Goal: Ask a question: Seek information or help from site administrators or community

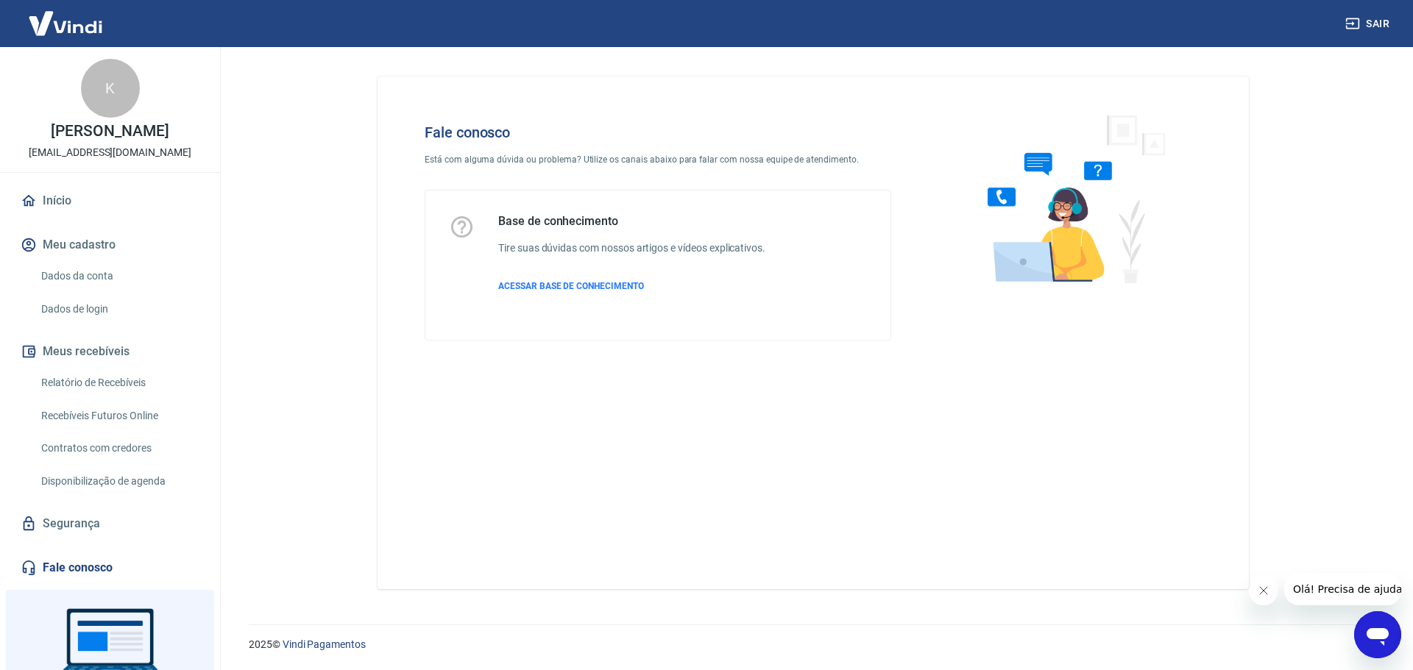
click at [1386, 631] on icon "Abrir janela de mensagens" at bounding box center [1378, 637] width 22 height 18
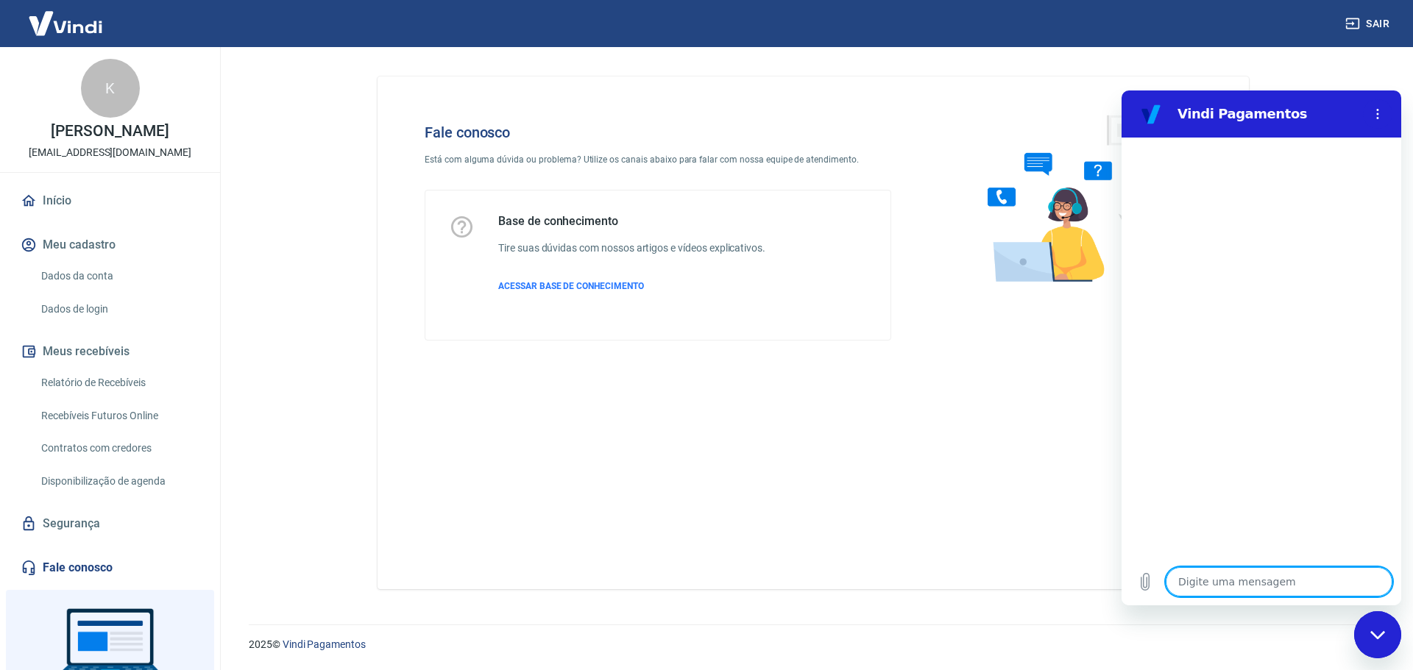
type textarea "O"
type textarea "x"
type textarea "Ol"
type textarea "x"
type textarea "Olá"
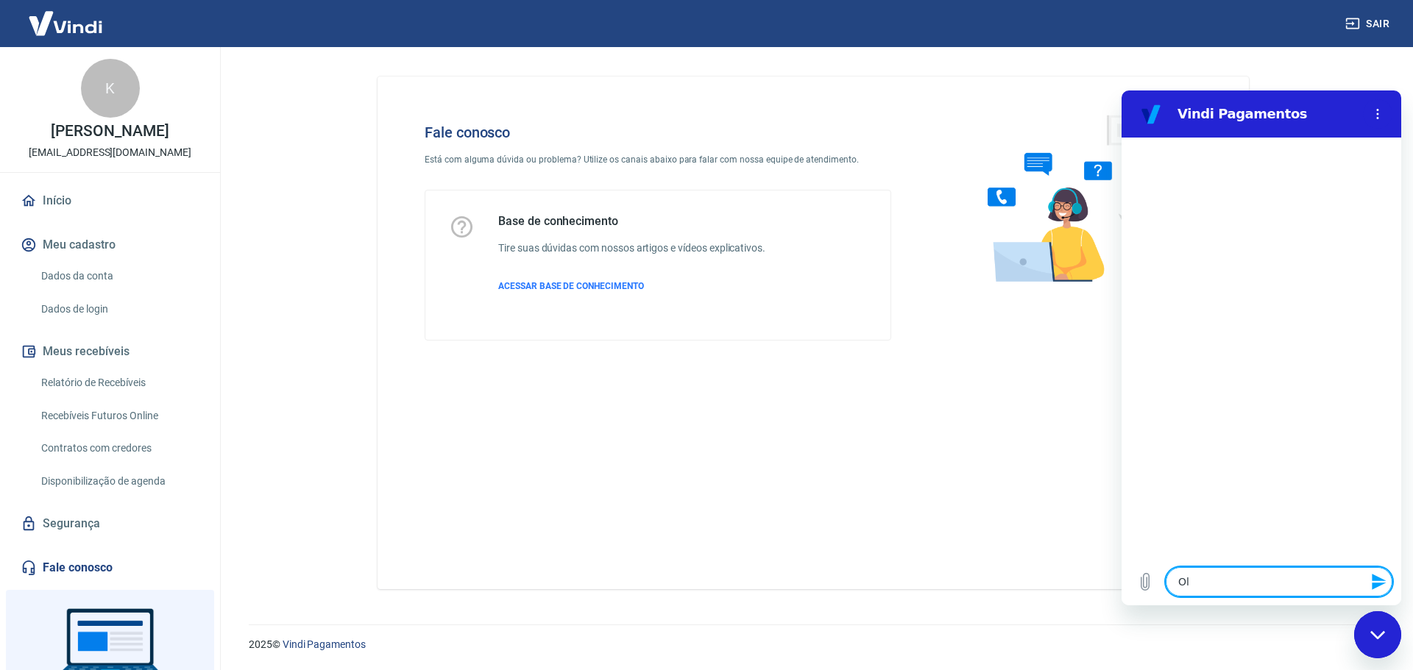
type textarea "x"
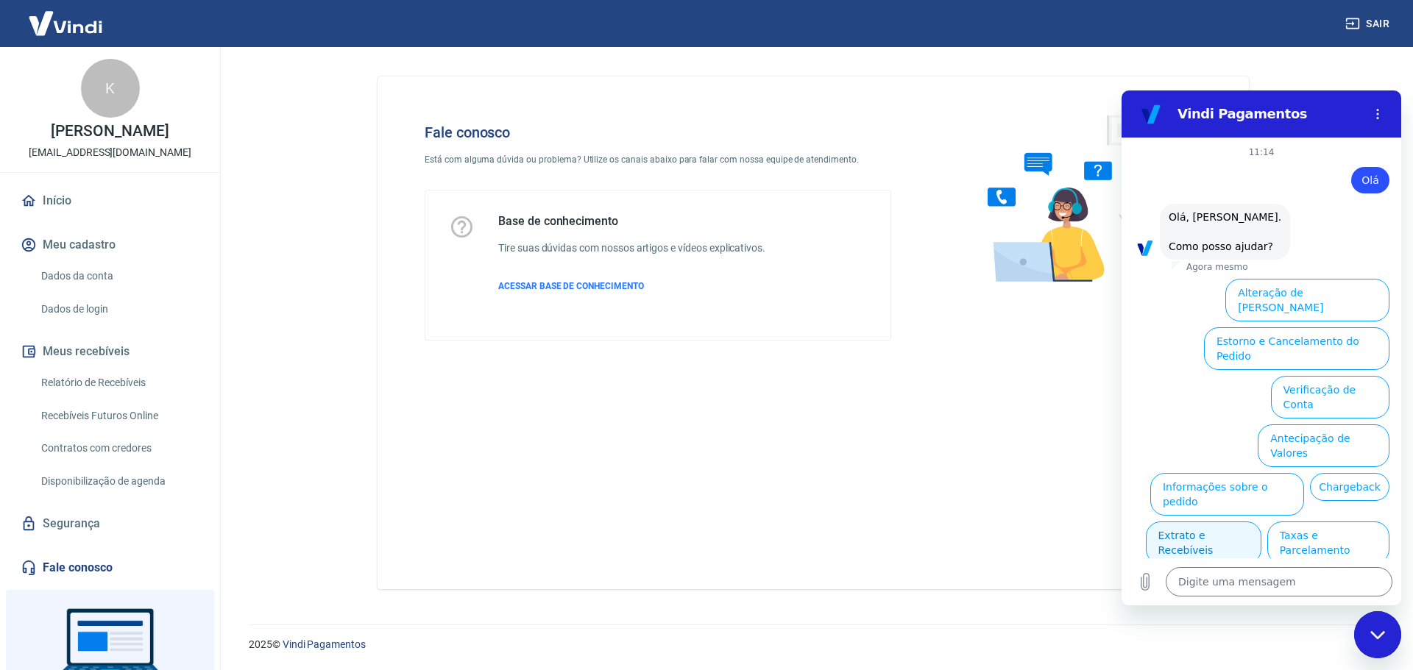
click at [1228, 522] on button "Extrato e Recebíveis" at bounding box center [1204, 543] width 116 height 43
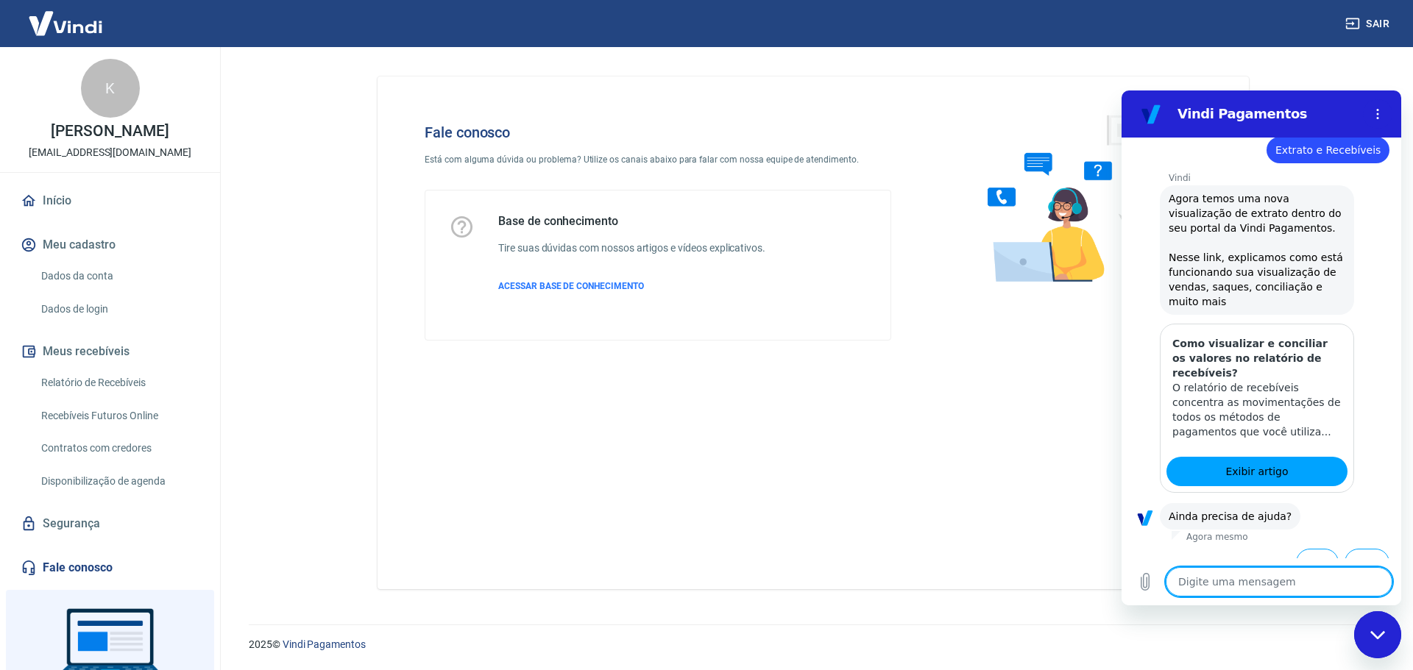
scroll to position [169, 0]
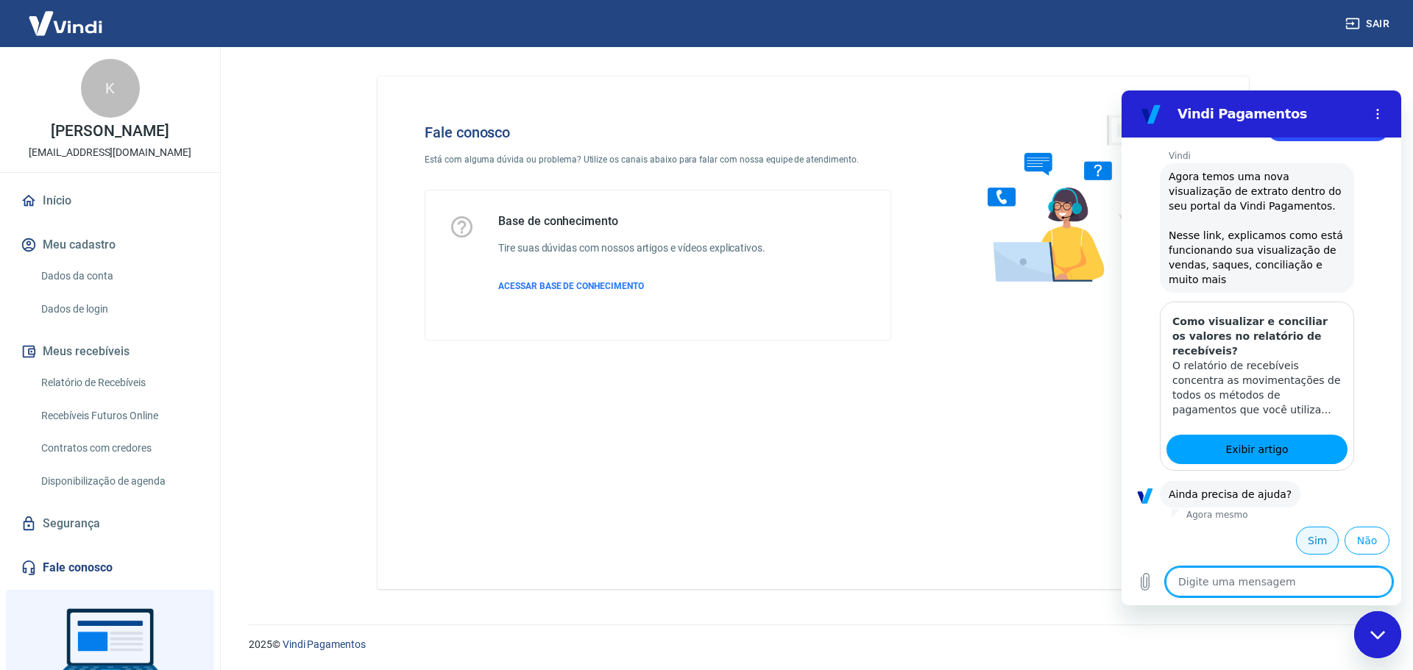
click at [1312, 542] on button "Sim" at bounding box center [1317, 541] width 43 height 28
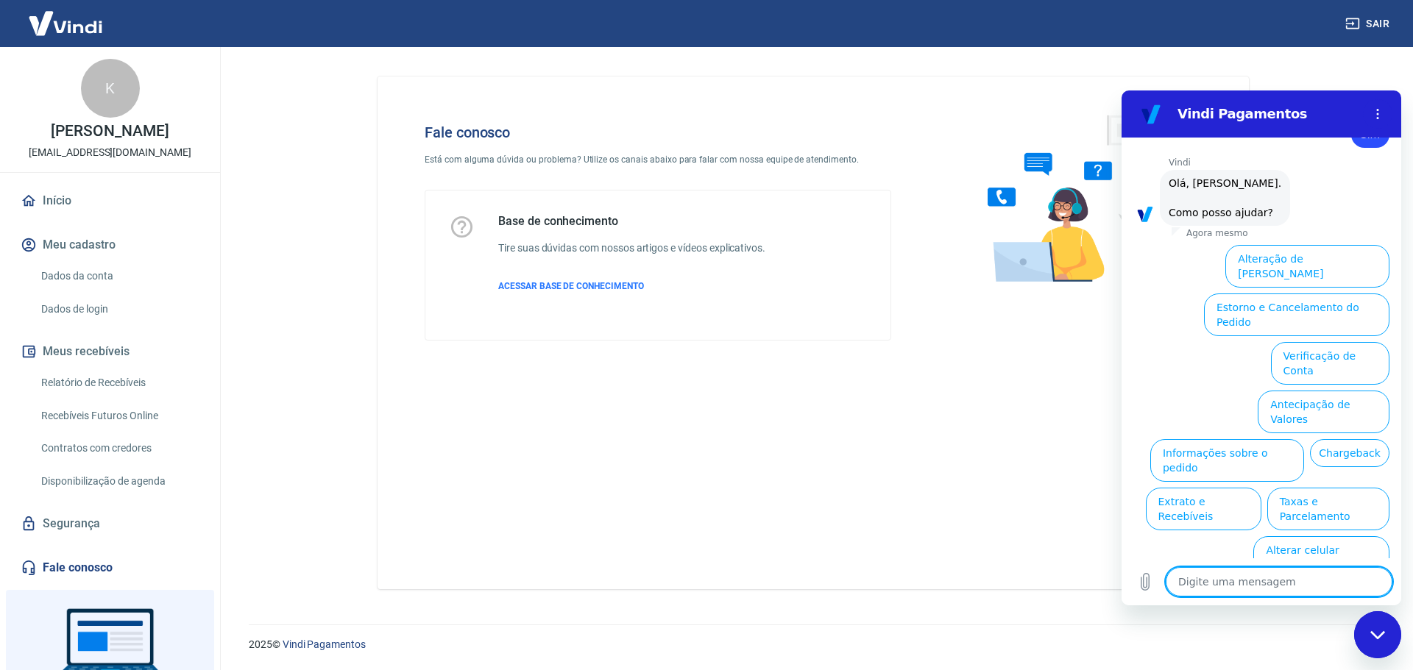
scroll to position [567, 0]
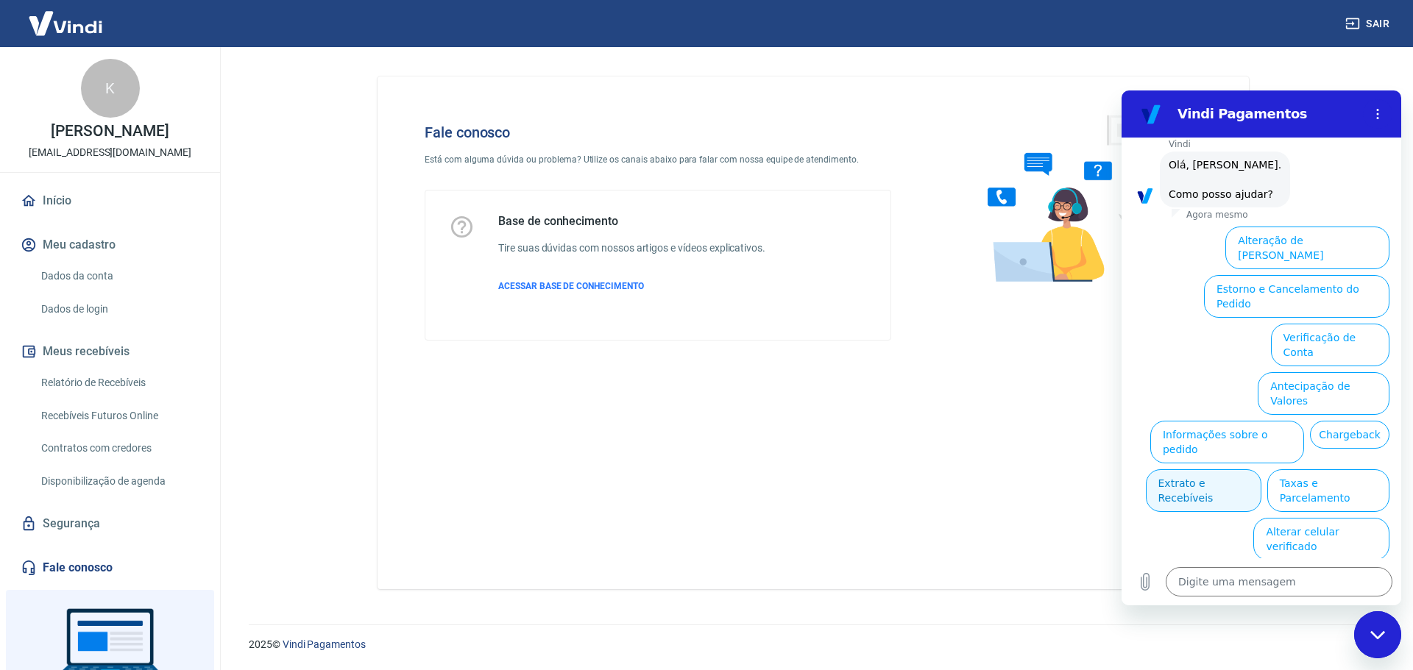
click at [1261, 469] on button "Extrato e Recebíveis" at bounding box center [1204, 490] width 116 height 43
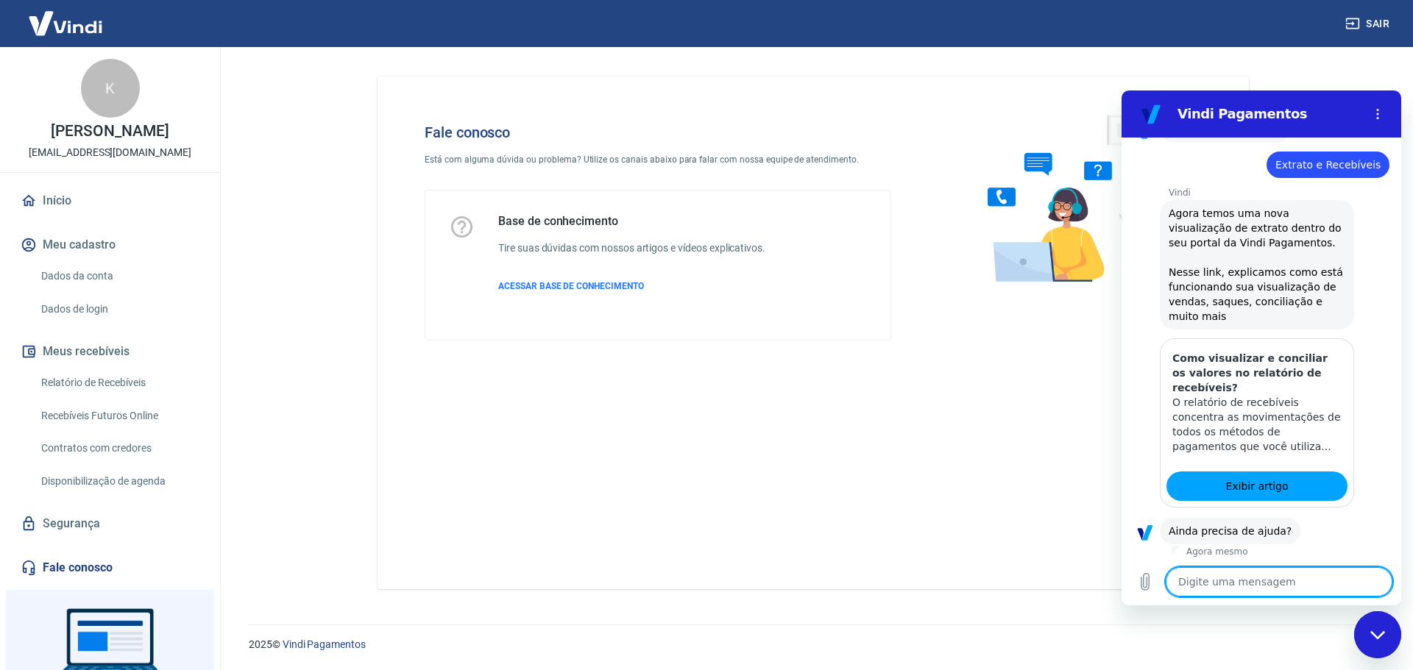
click at [1238, 583] on textarea at bounding box center [1279, 581] width 227 height 29
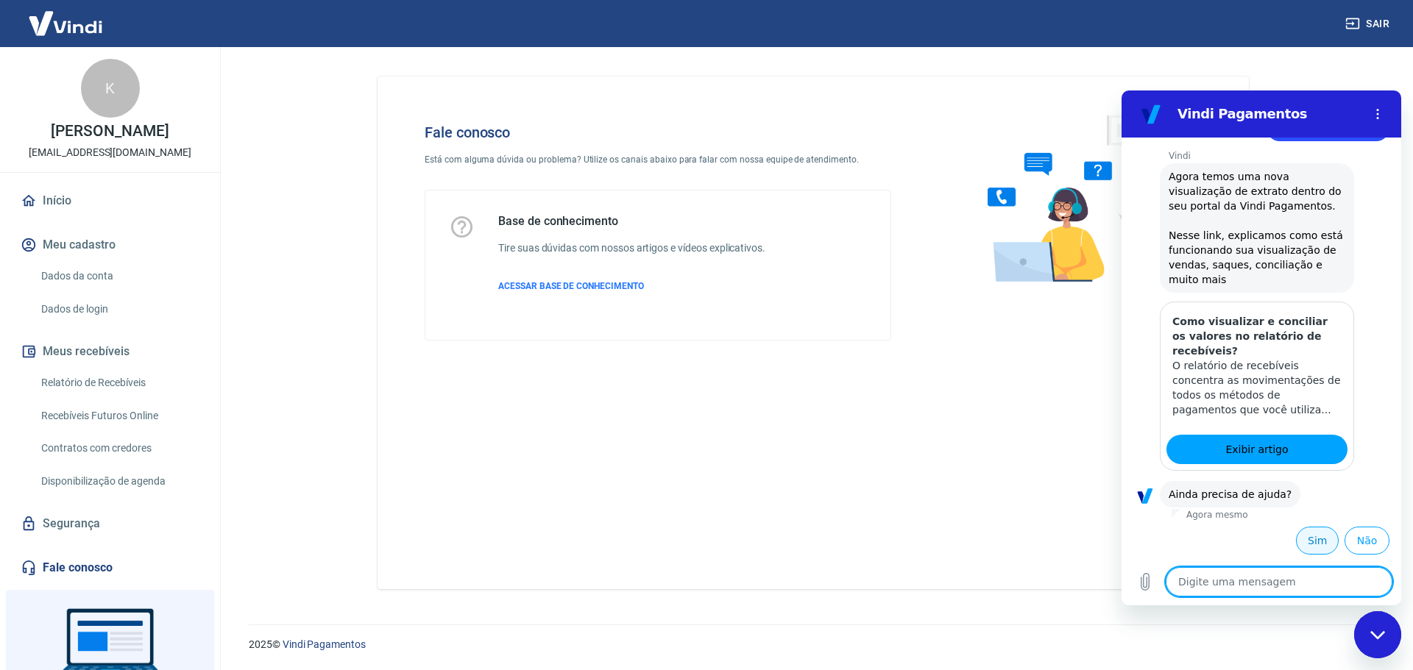
click at [1308, 542] on button "Sim" at bounding box center [1317, 541] width 43 height 28
type textarea "x"
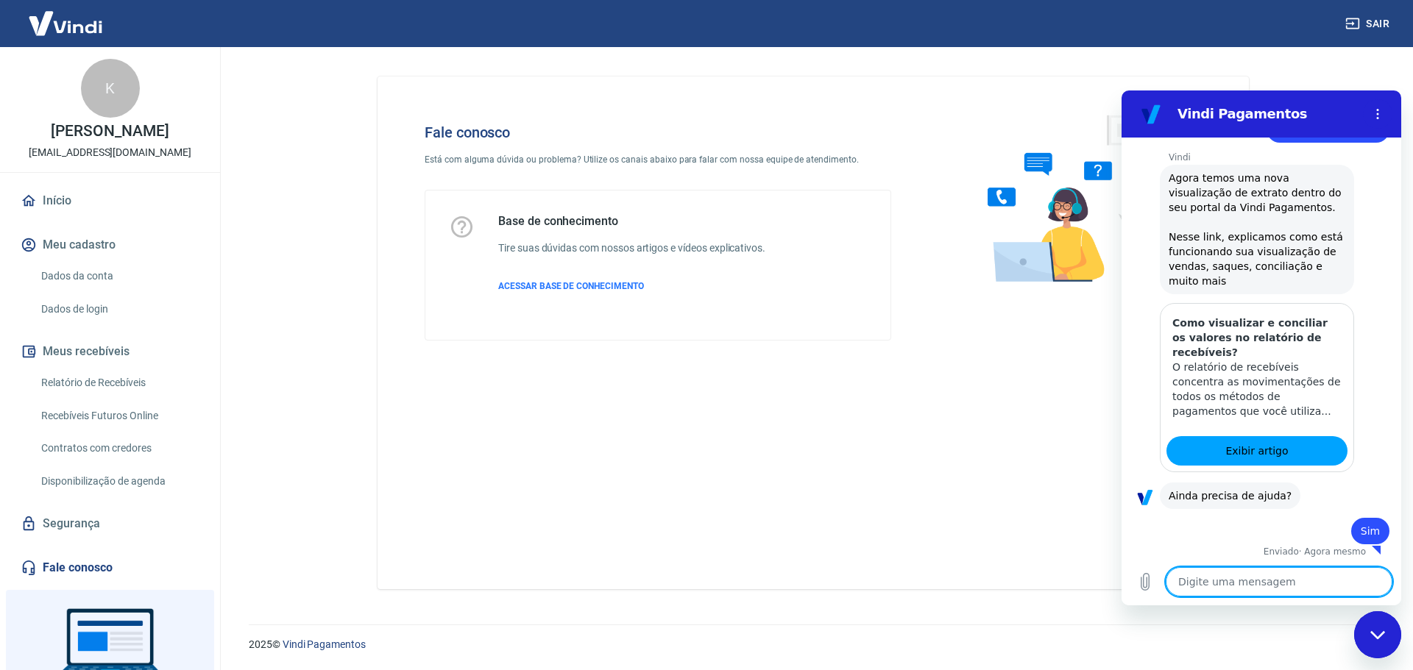
type textarea "F"
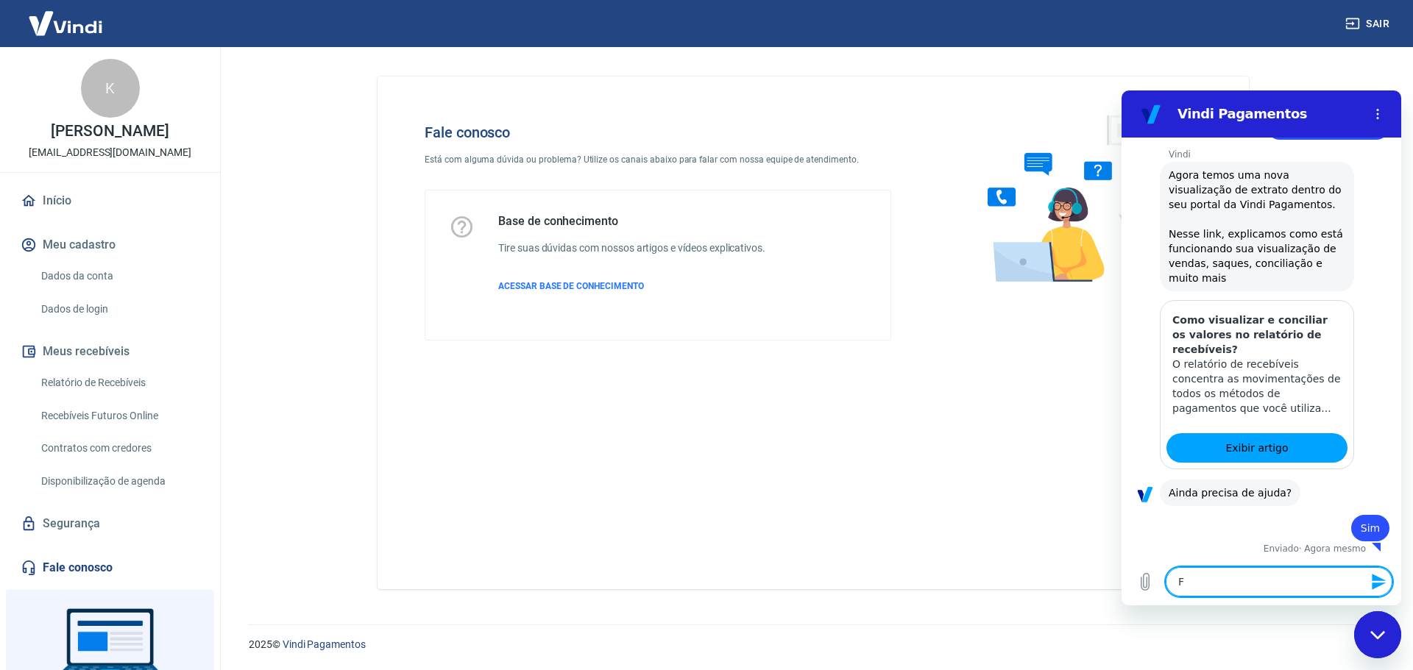
type textarea "x"
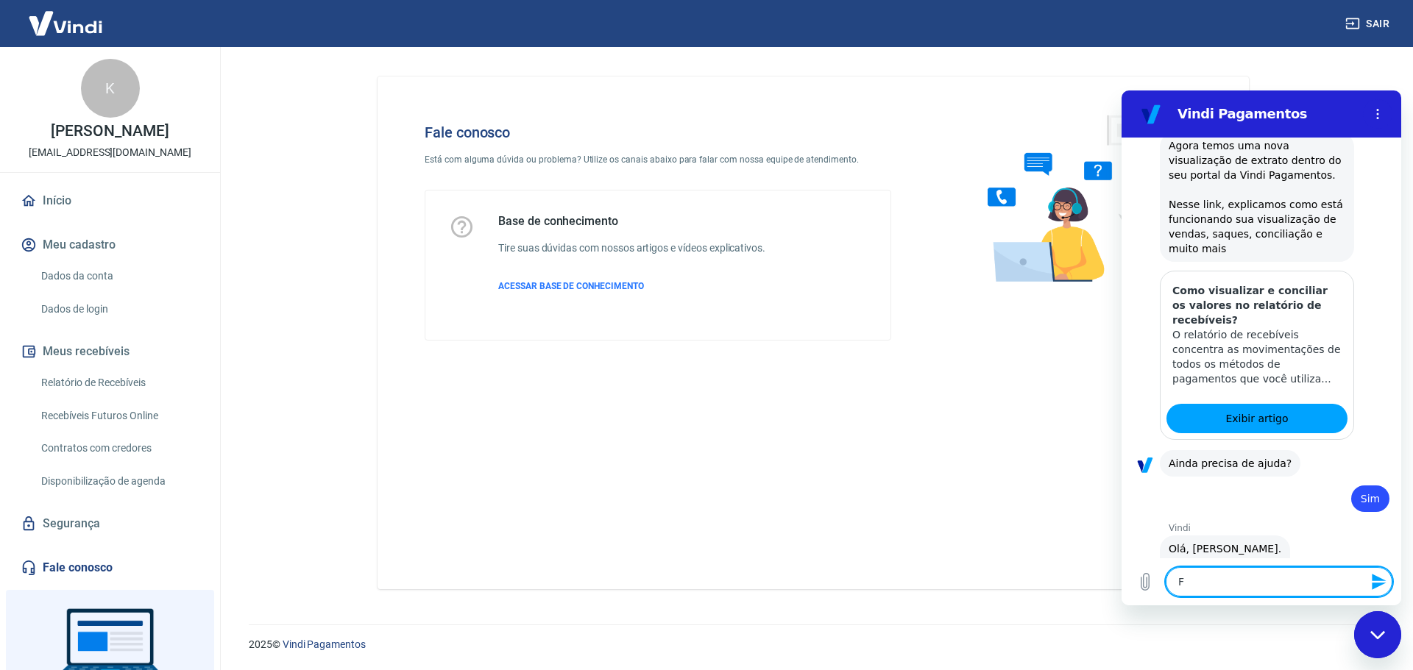
type textarea "Fa"
type textarea "x"
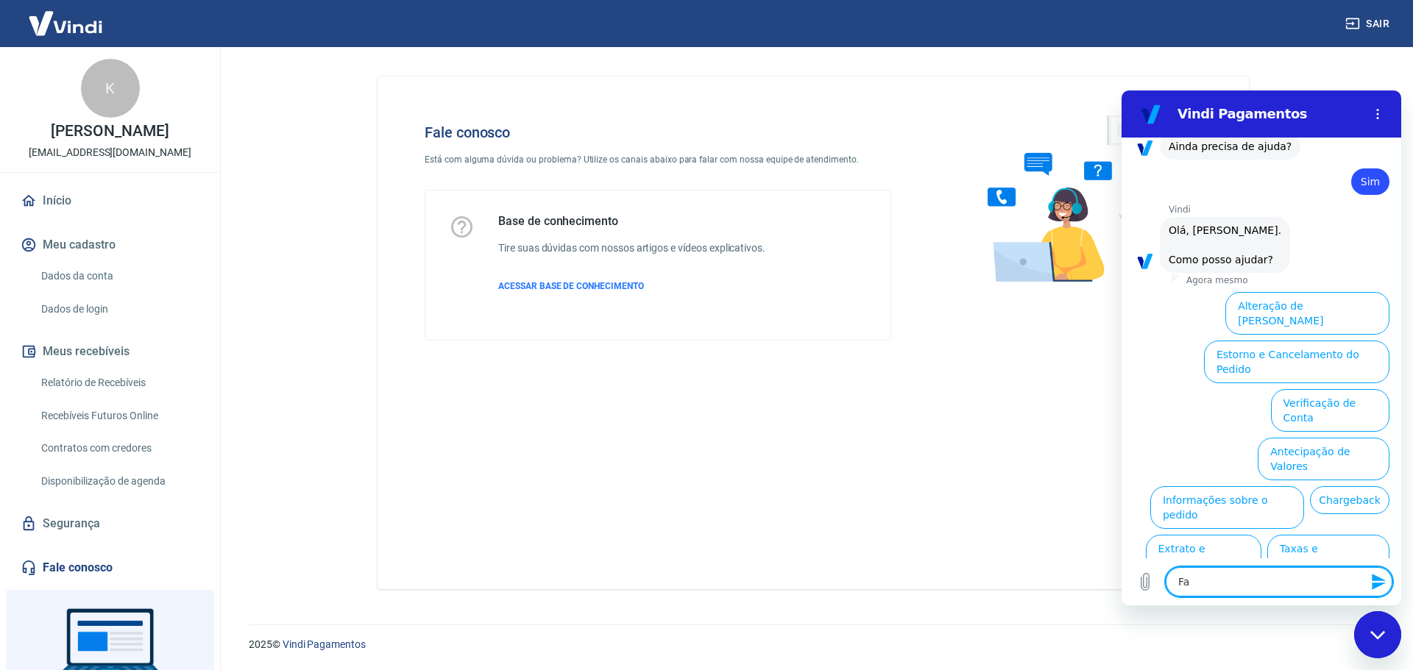
type textarea "Fal"
type textarea "x"
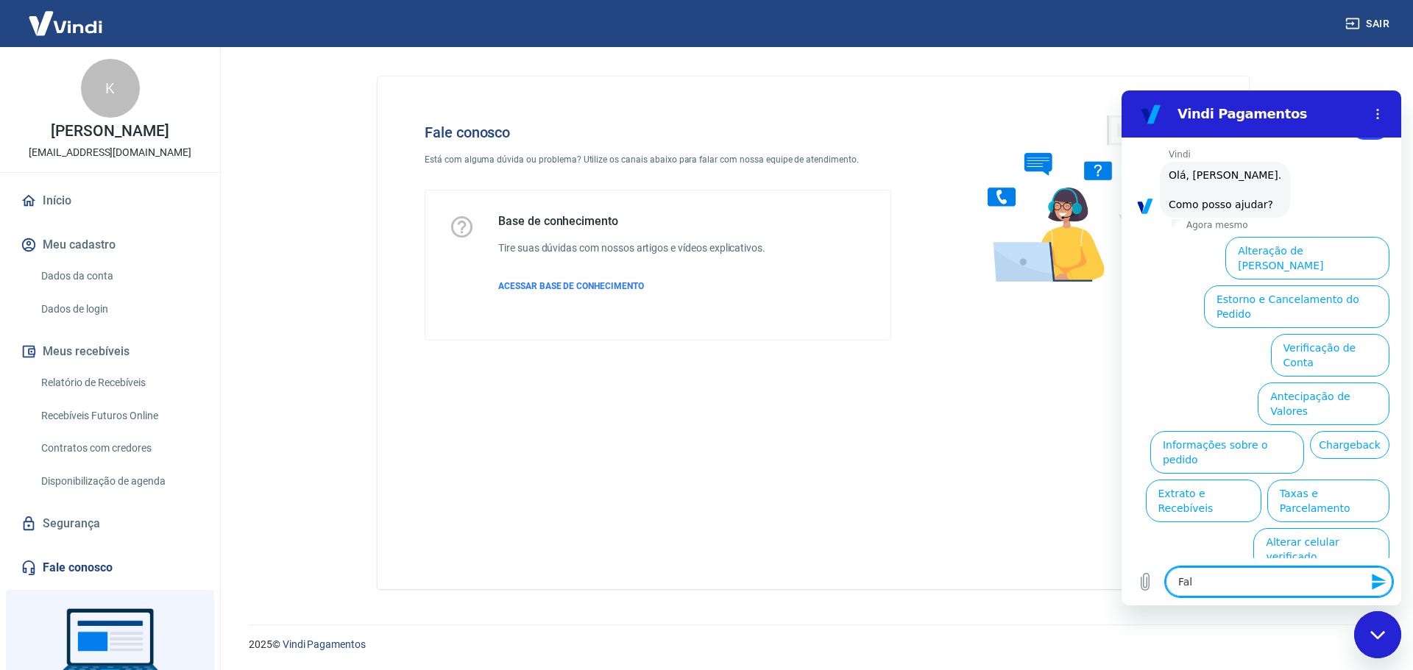
type textarea "Fala"
type textarea "x"
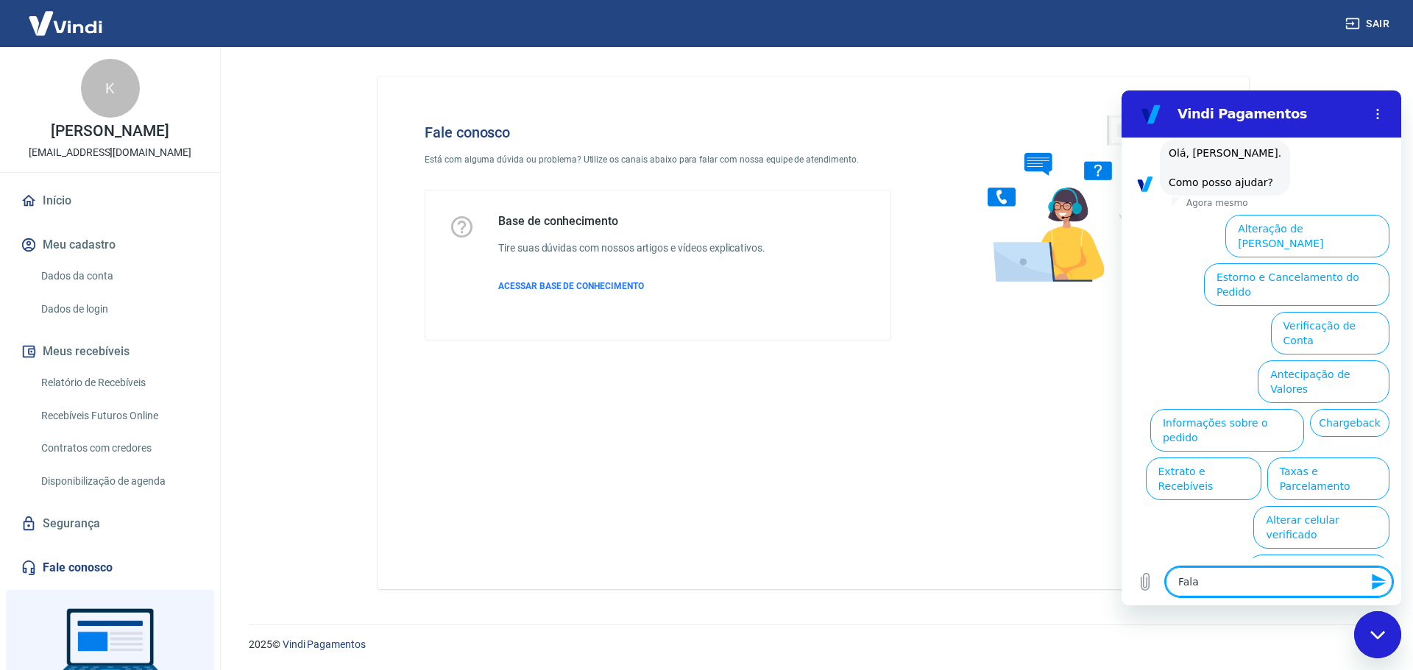
scroll to position [1097, 0]
type textarea "Falar"
type textarea "x"
type textarea "Falarc"
type textarea "x"
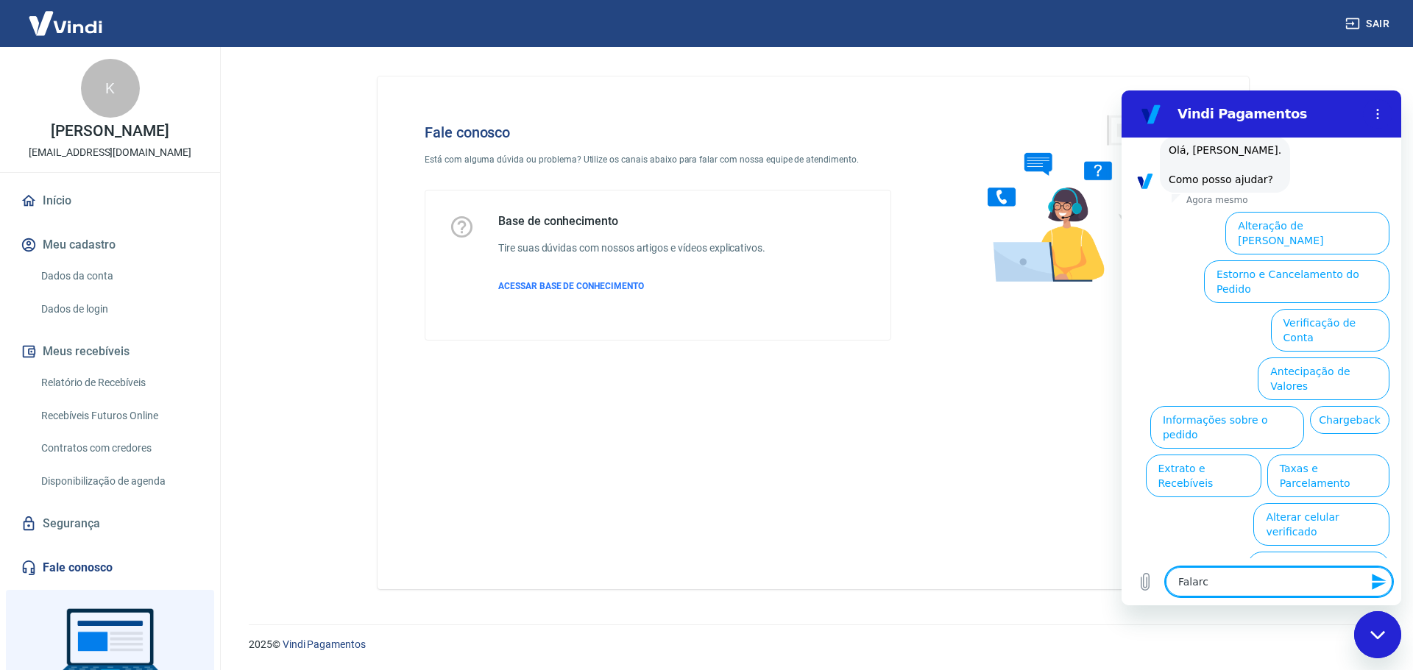
type textarea "Falar"
type textarea "x"
type textarea "Falar"
type textarea "x"
type textarea "Falar c"
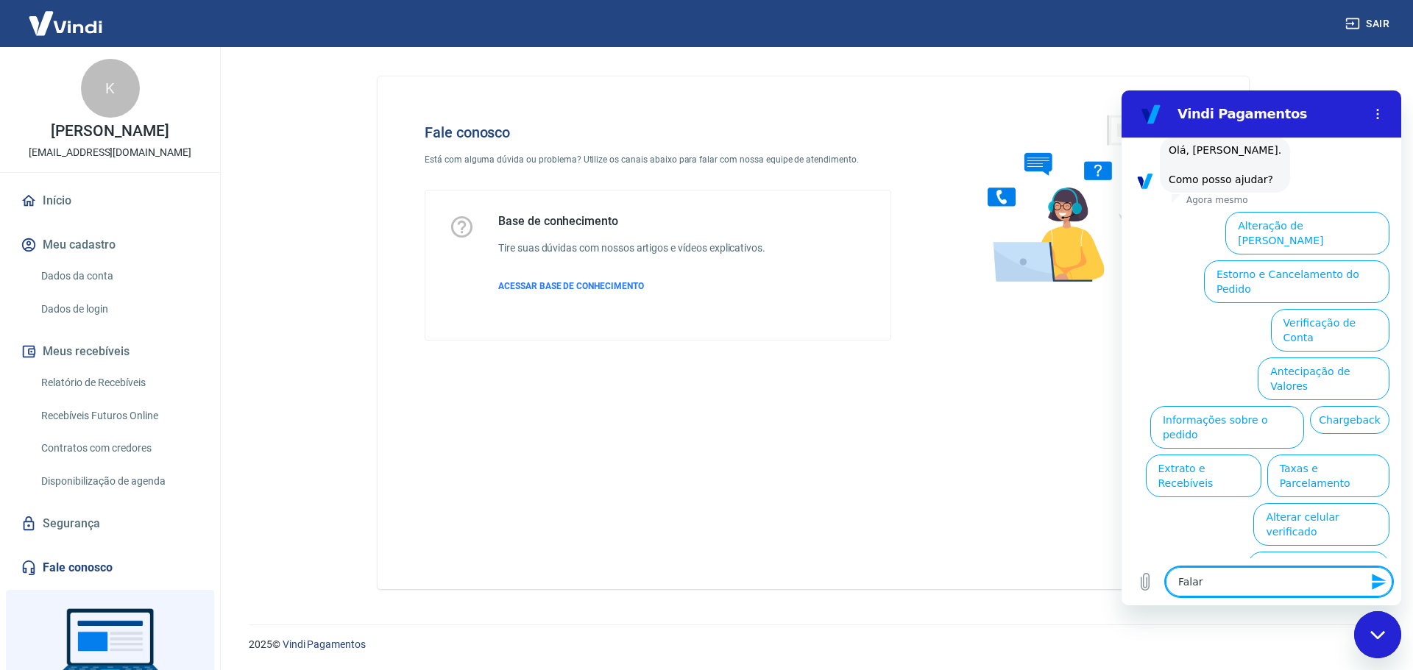
type textarea "x"
type textarea "Falar co"
type textarea "x"
type textarea "Falar com"
type textarea "x"
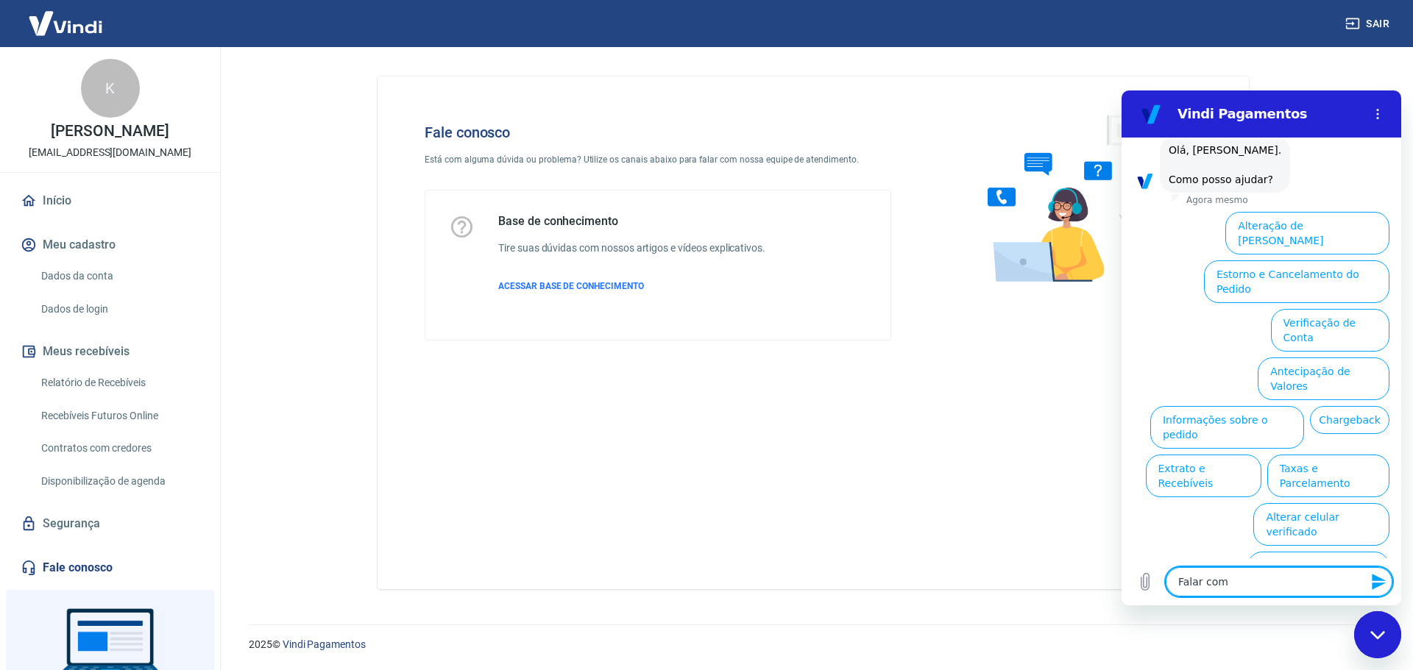
type textarea "Falar com"
type textarea "x"
type textarea "Falar com a"
type textarea "x"
type textarea "Falar com at"
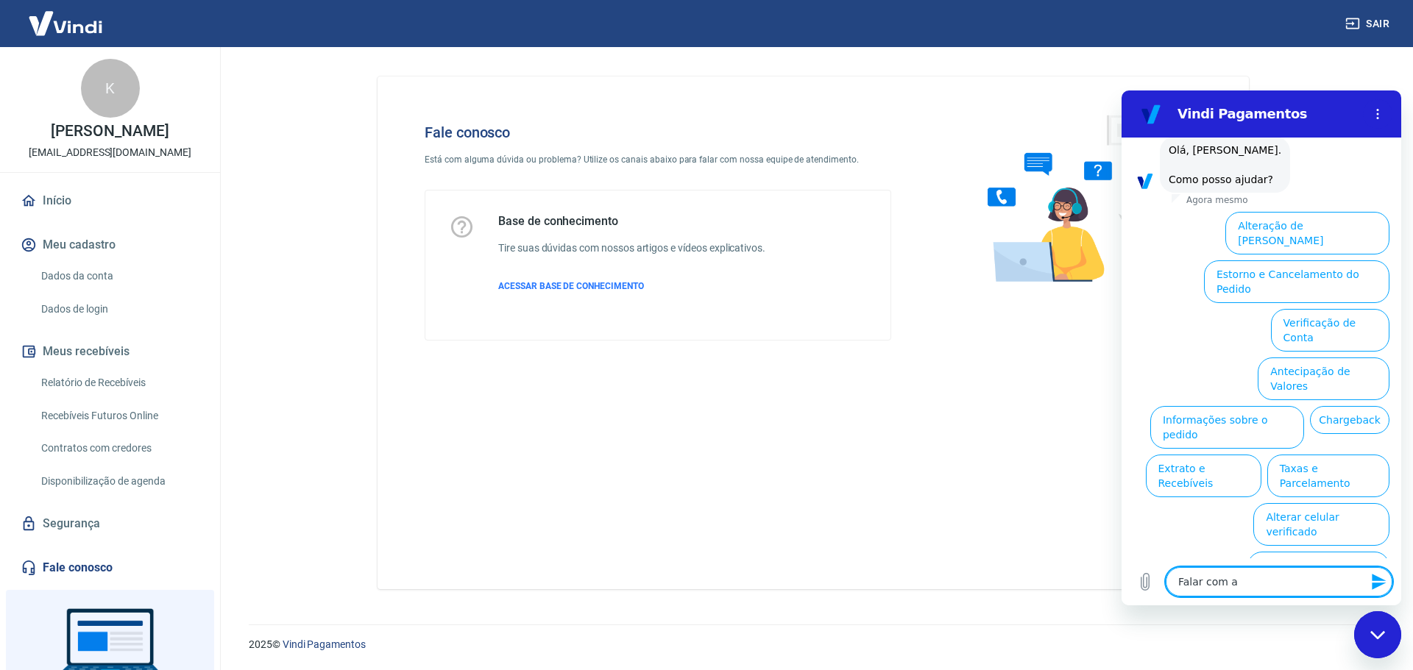
type textarea "x"
type textarea "Falar com ate"
type textarea "x"
type textarea "Falar com [GEOGRAPHIC_DATA]"
type textarea "x"
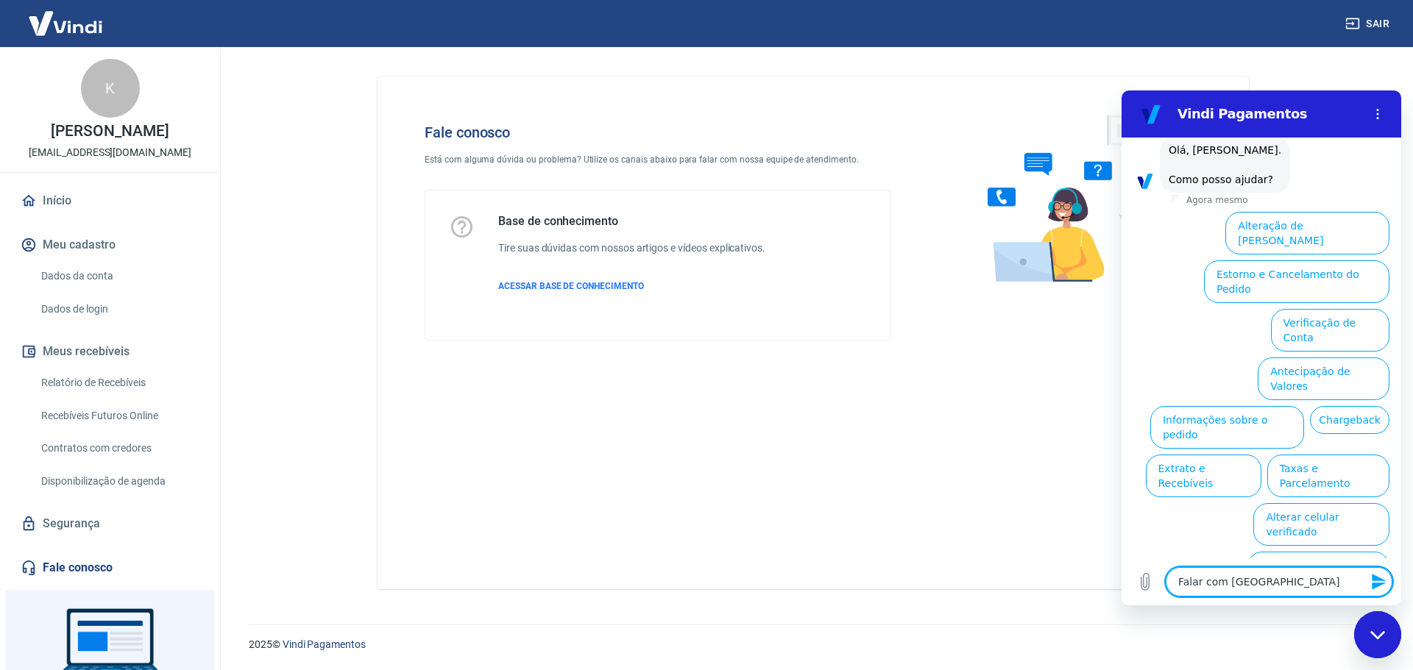
type textarea "Falar com atend"
type textarea "x"
type textarea "Falar com atende"
type textarea "x"
type textarea "Falar com atenden"
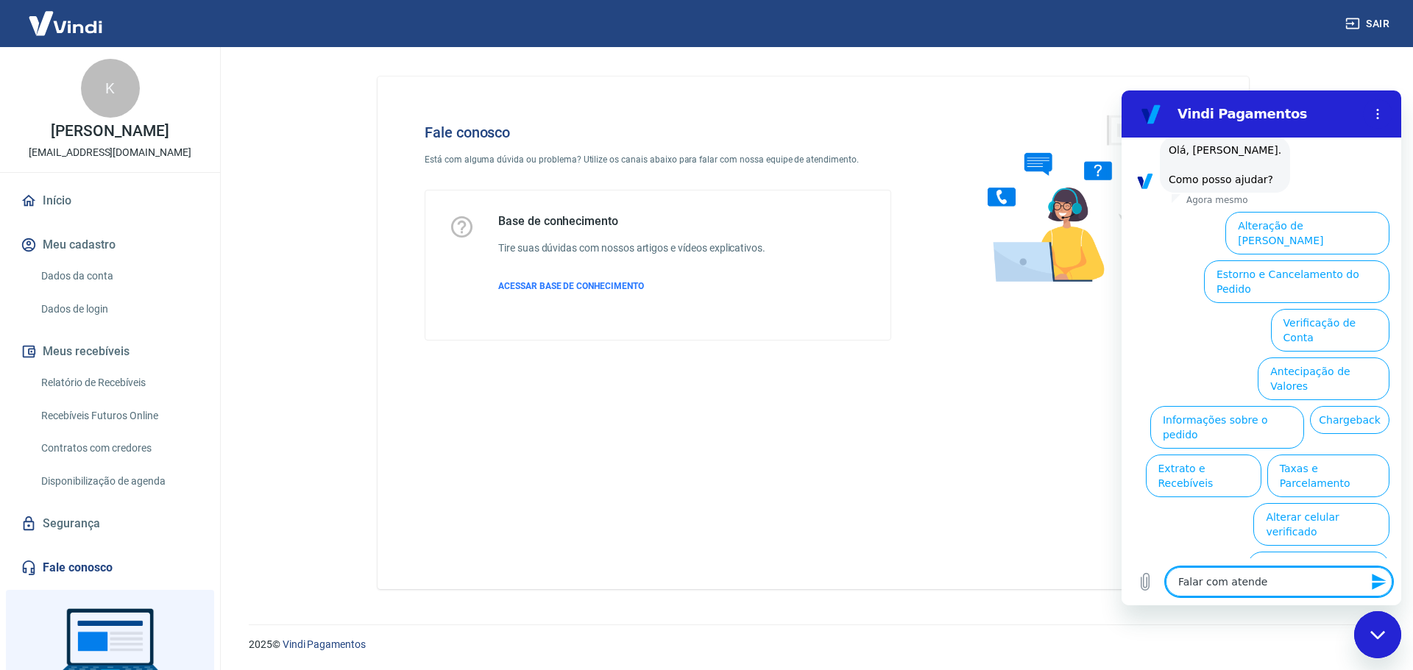
type textarea "x"
type textarea "Falar com atendent"
type textarea "x"
type textarea "Falar com atendente"
type textarea "x"
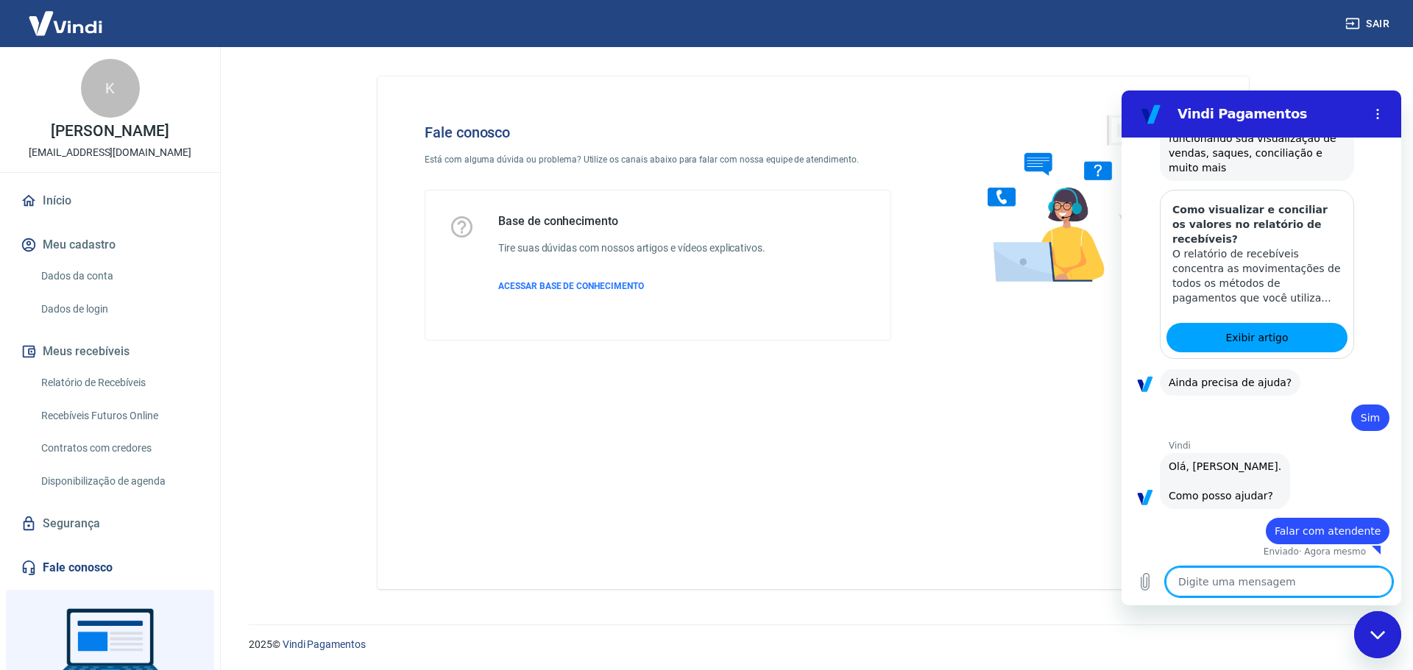
type textarea "x"
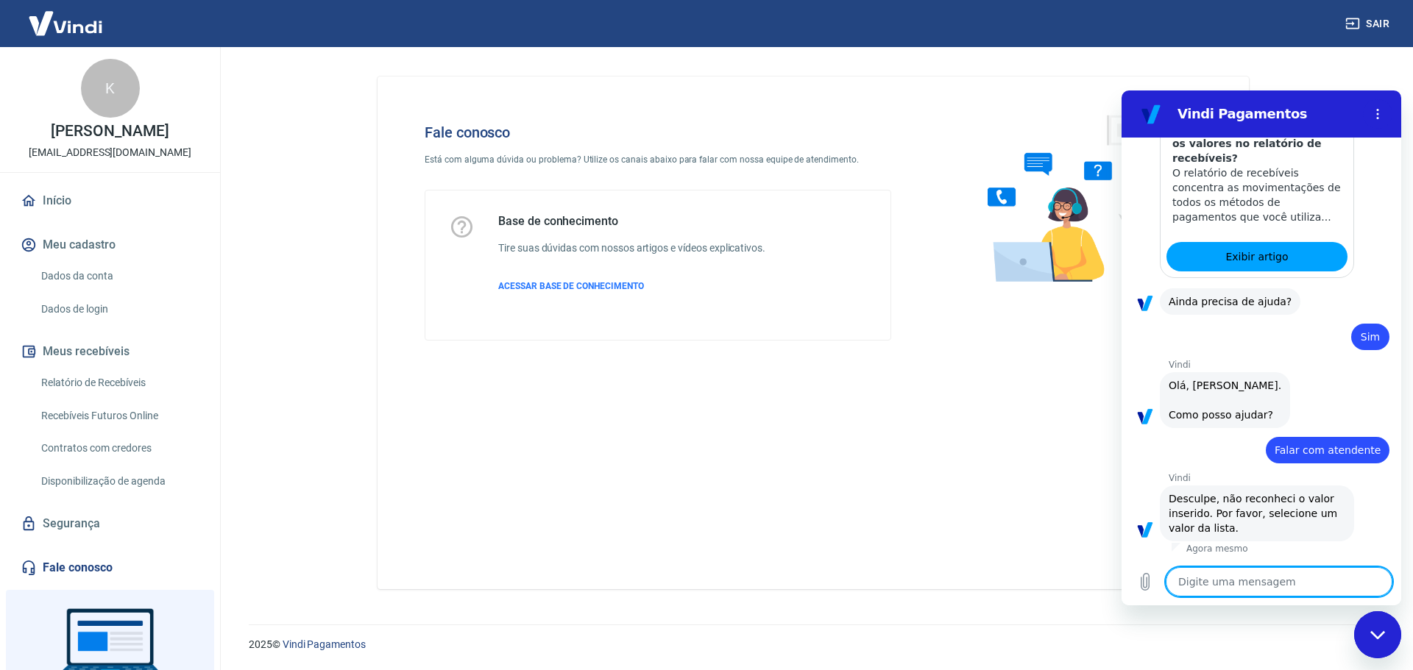
scroll to position [906, 0]
type textarea "Q"
type textarea "x"
type textarea "Qu"
type textarea "x"
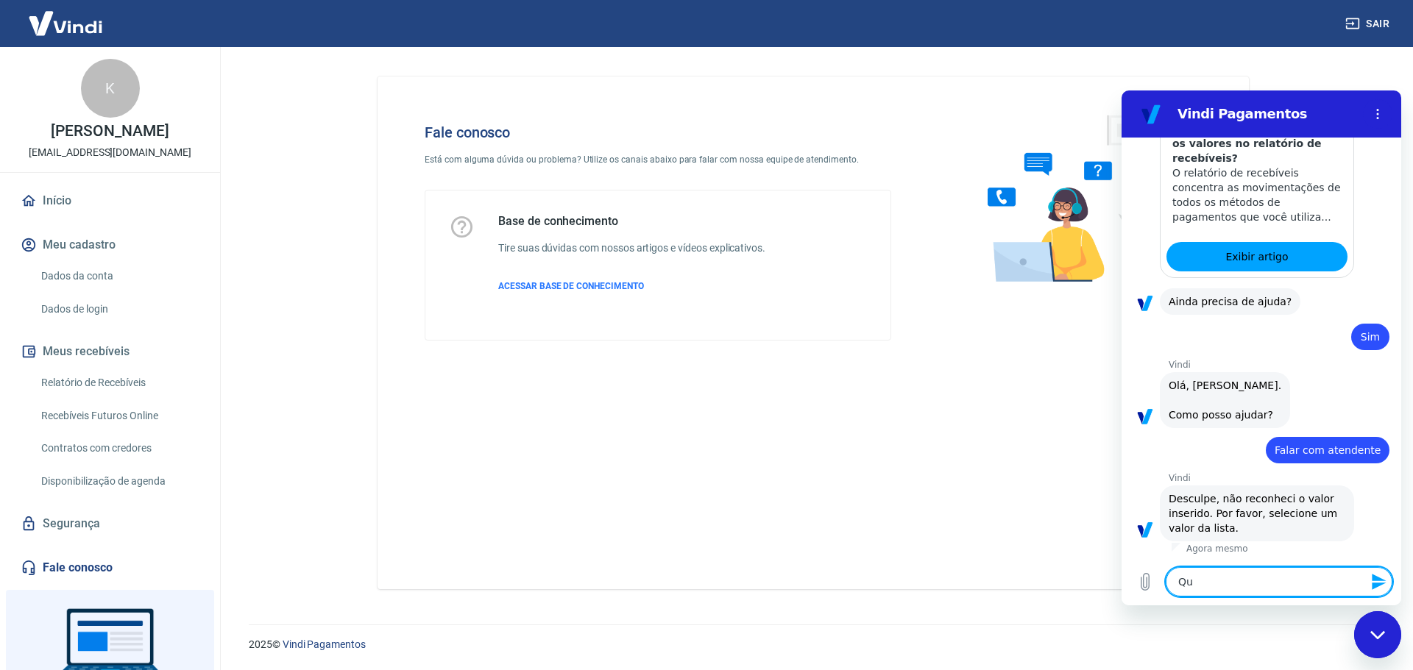
type textarea "Qua"
type textarea "x"
type textarea "Qual"
type textarea "x"
type textarea "Qual"
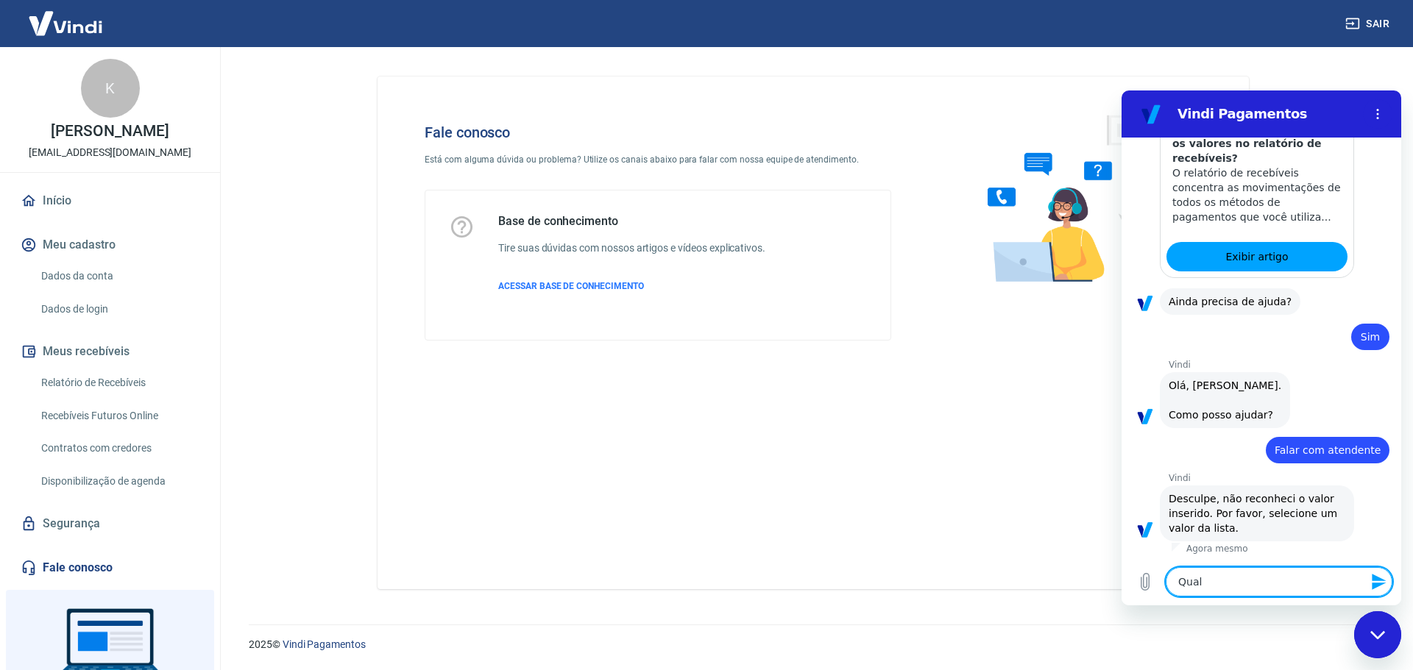
type textarea "x"
type textarea "Qual l"
type textarea "x"
type textarea "Qual li"
type textarea "x"
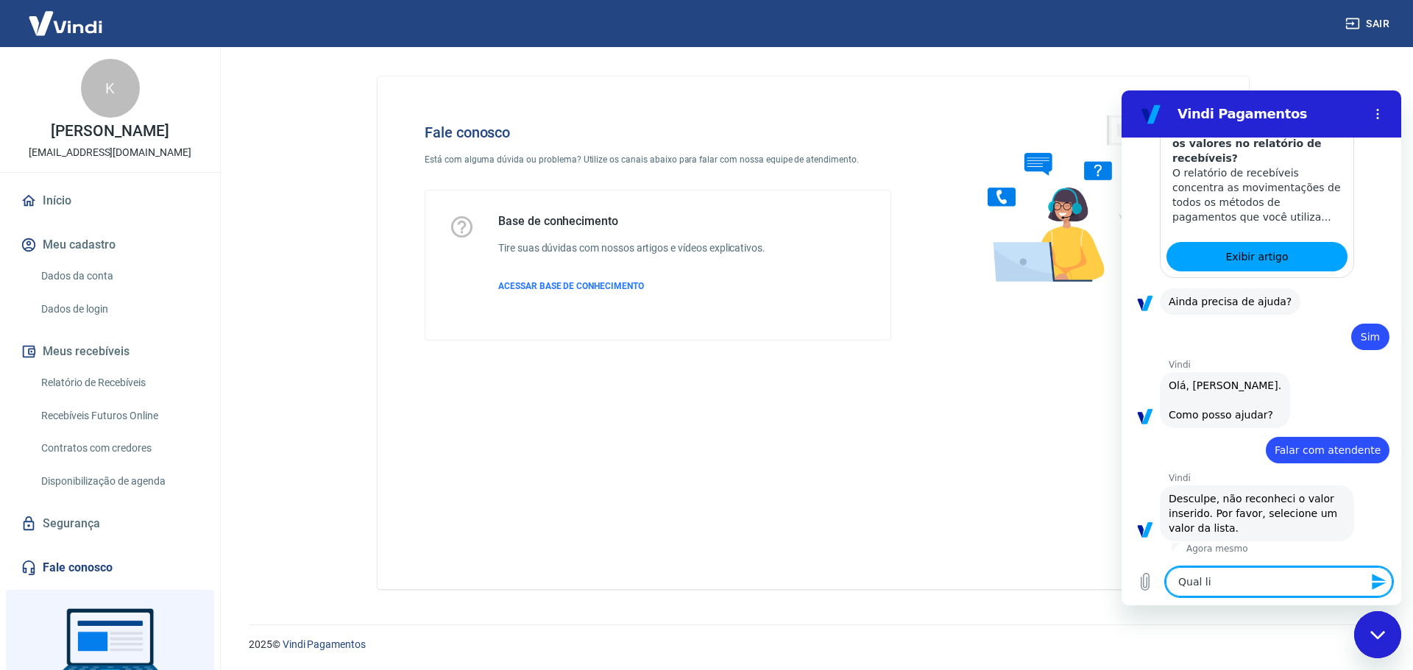
type textarea "Qual lis"
type textarea "x"
type textarea "Qual list"
type textarea "x"
type textarea "Qual lista"
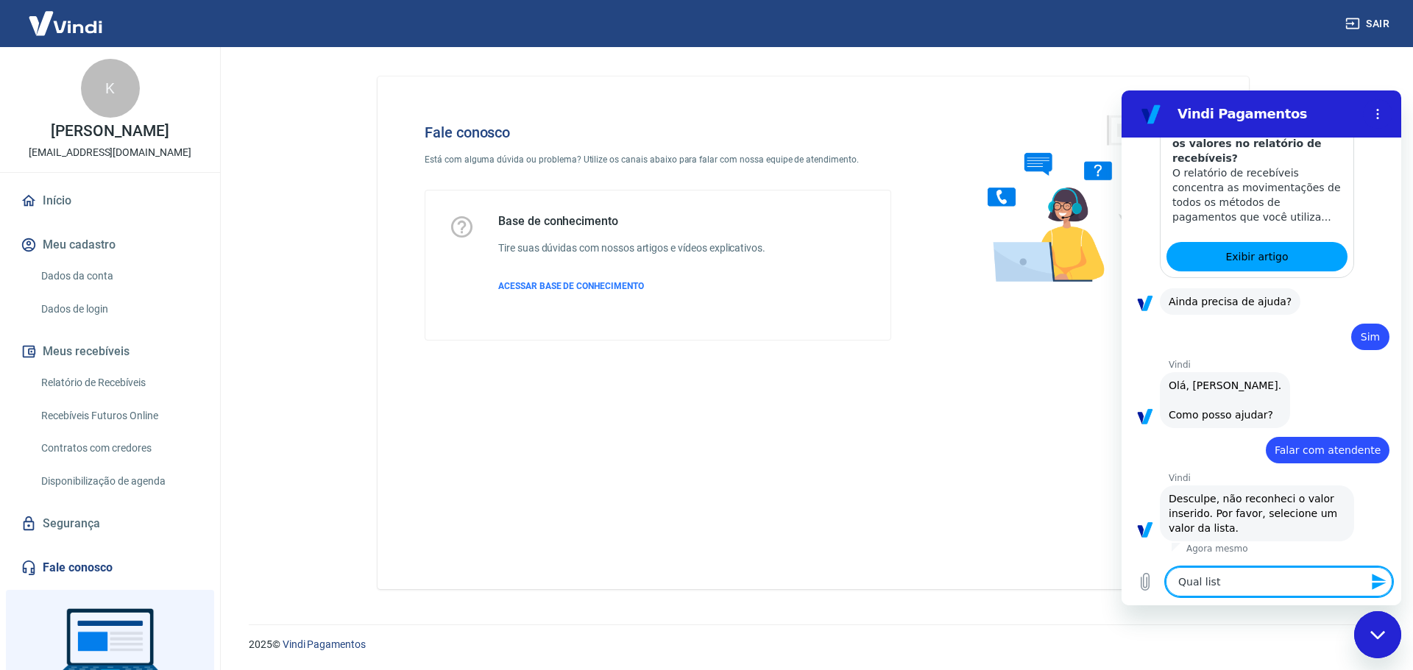
type textarea "x"
type textarea "Qual lista?"
type textarea "x"
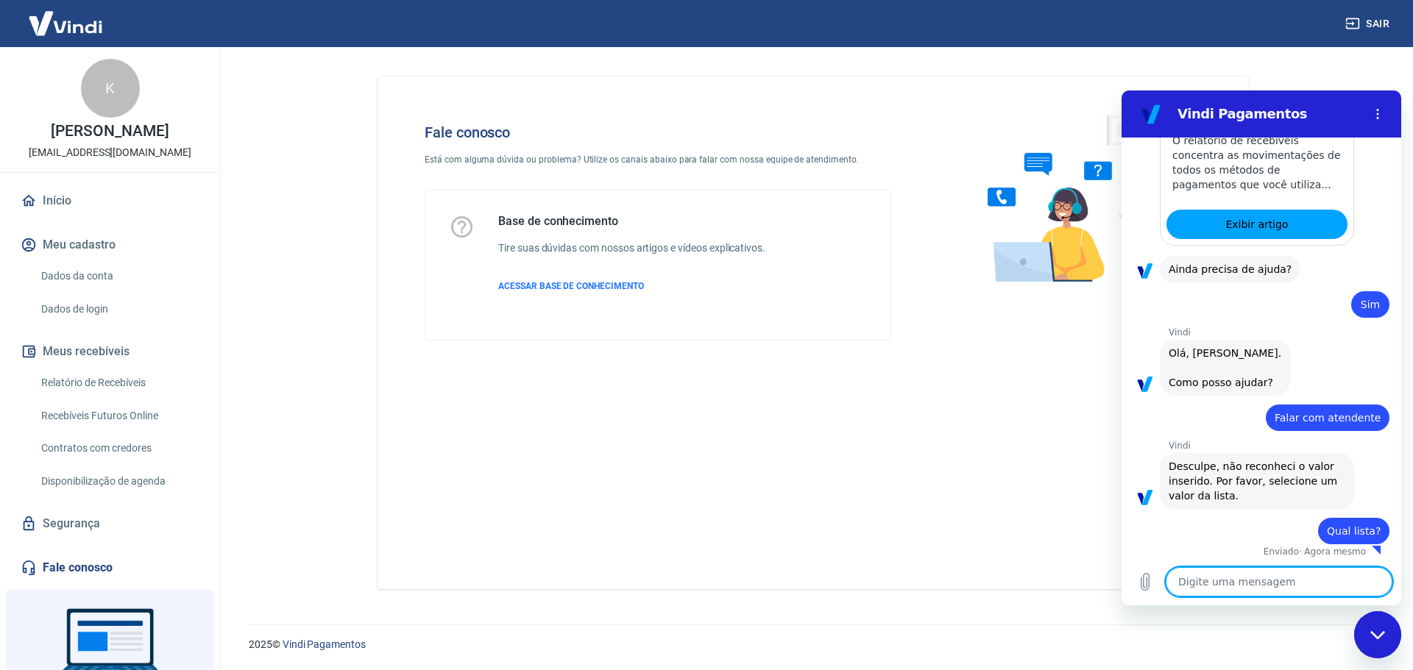
type textarea "x"
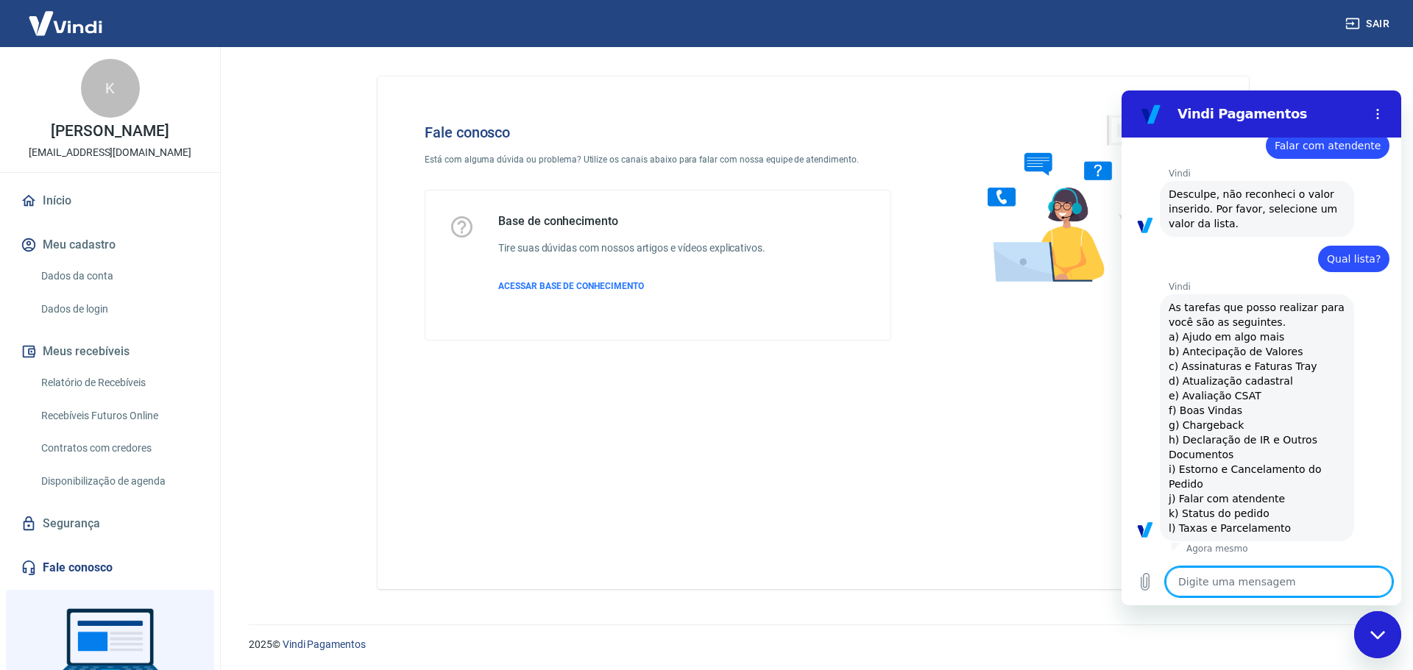
scroll to position [1211, 0]
drag, startPoint x: 1278, startPoint y: 499, endPoint x: 1153, endPoint y: 503, distance: 124.4
click at [1153, 503] on div "Vindi diz: As tarefas que posso realizar para você são as seguintes. a) Ajudo e…" at bounding box center [1267, 417] width 268 height 249
copy span "j) Falar com atendente"
click at [1232, 582] on textarea at bounding box center [1279, 581] width 227 height 29
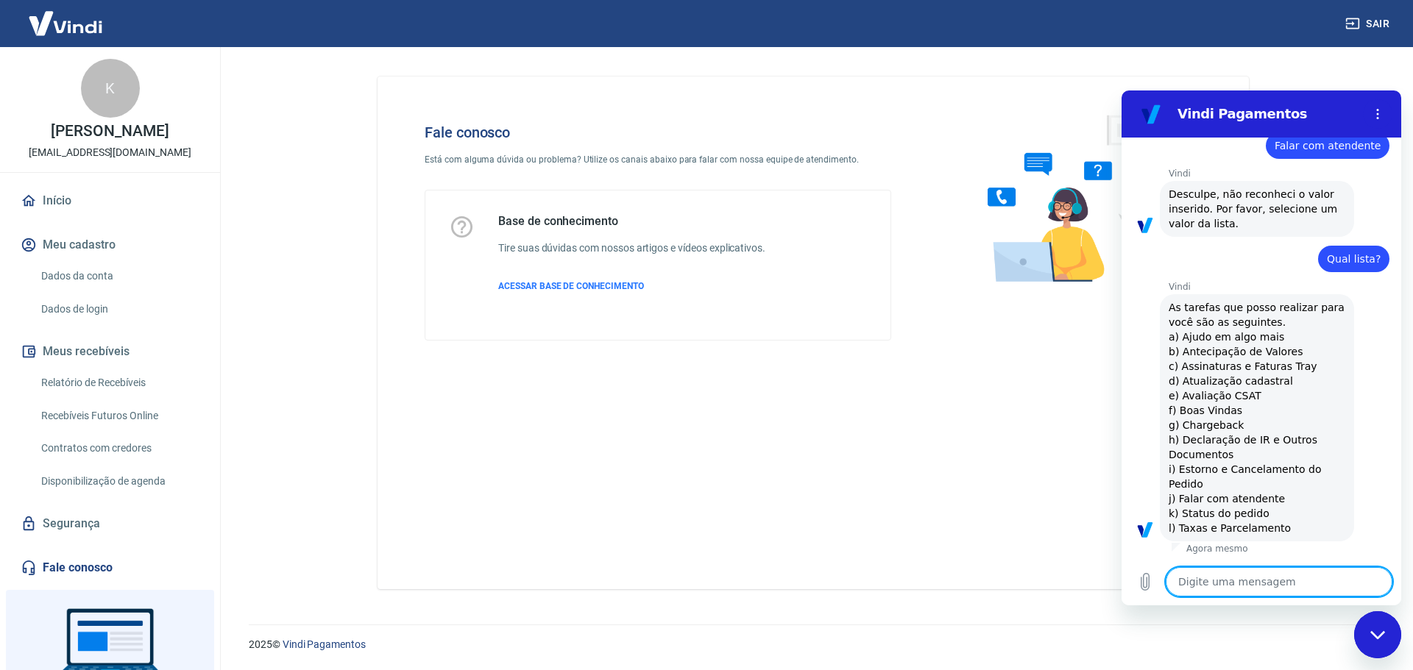
paste textarea "j) Falar com atendente"
type textarea "j) Falar com atendente"
type textarea "x"
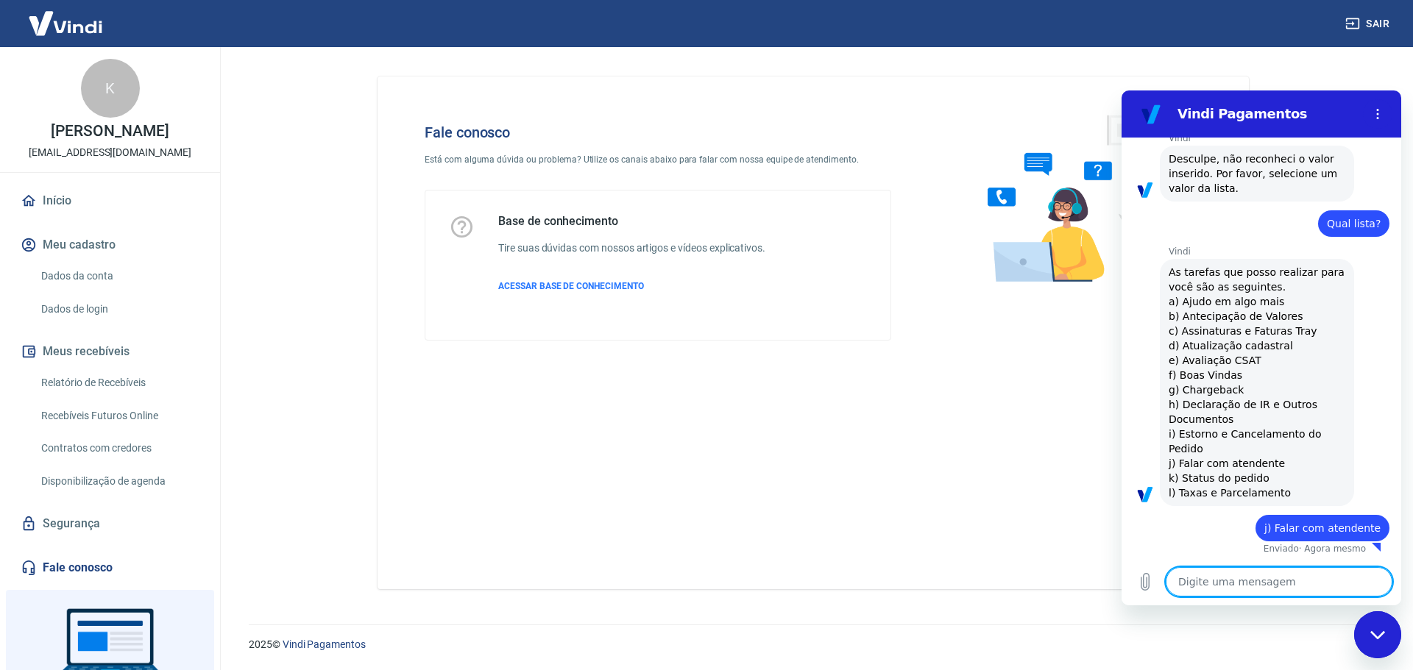
type textarea "x"
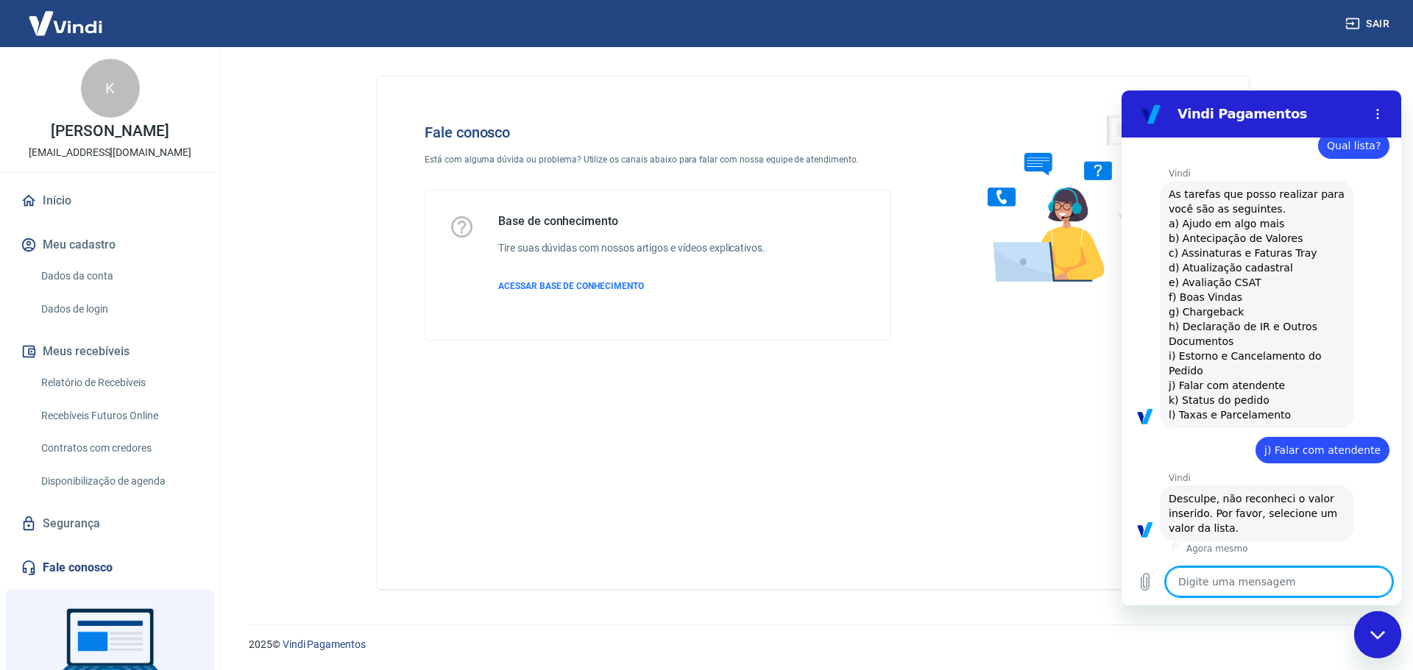
scroll to position [1324, 0]
click at [1230, 387] on span "As tarefas que posso realizar para você são as seguintes. a) Ajudo em algo mais…" at bounding box center [1257, 304] width 177 height 235
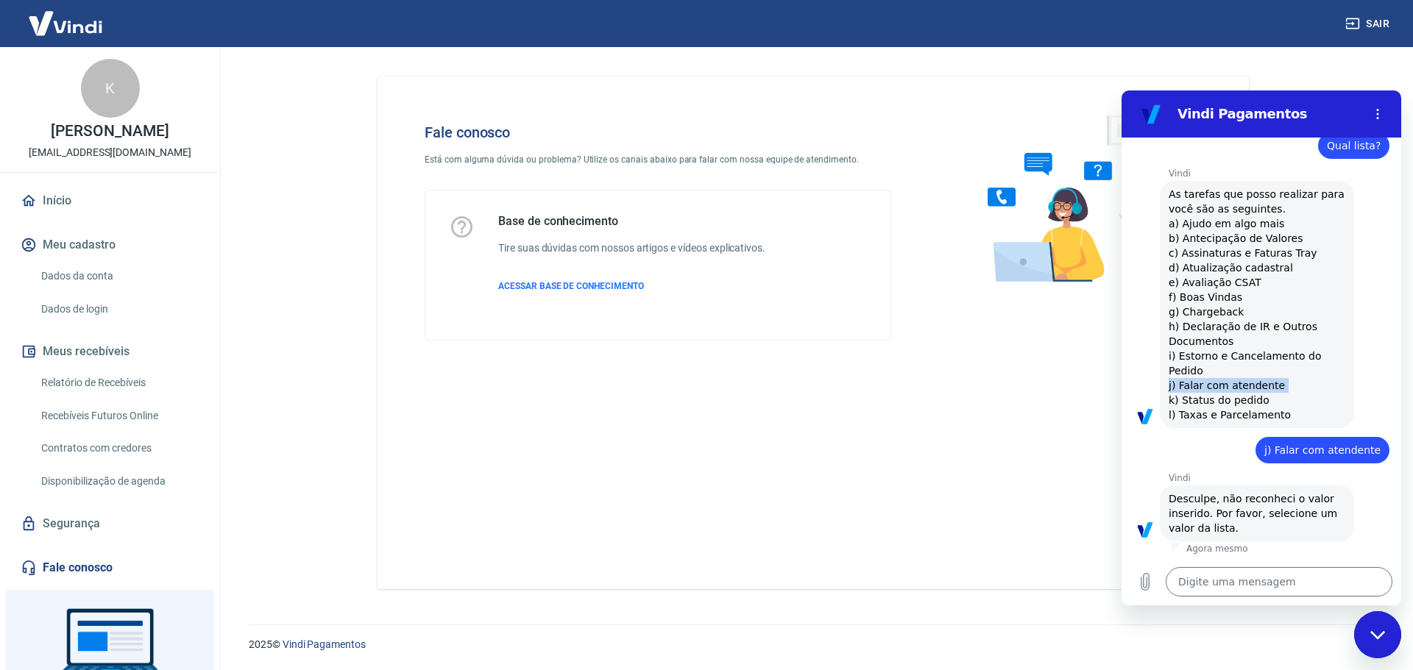
click at [1230, 387] on span "As tarefas que posso realizar para você são as seguintes. a) Ajudo em algo mais…" at bounding box center [1257, 304] width 177 height 235
copy span "j) Falar com atendente"
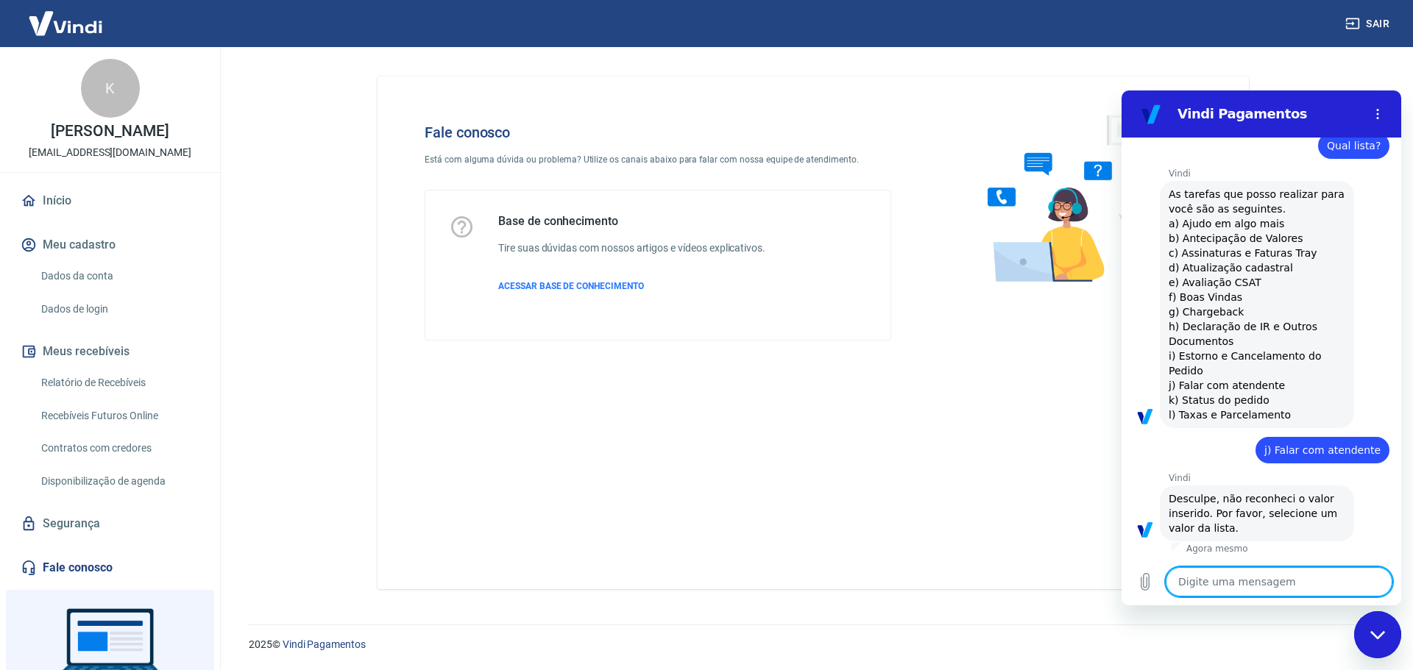
click at [1236, 580] on textarea at bounding box center [1279, 581] width 227 height 29
paste textarea "j) Falar com atendente"
type textarea "j) Falar com atendente"
type textarea "x"
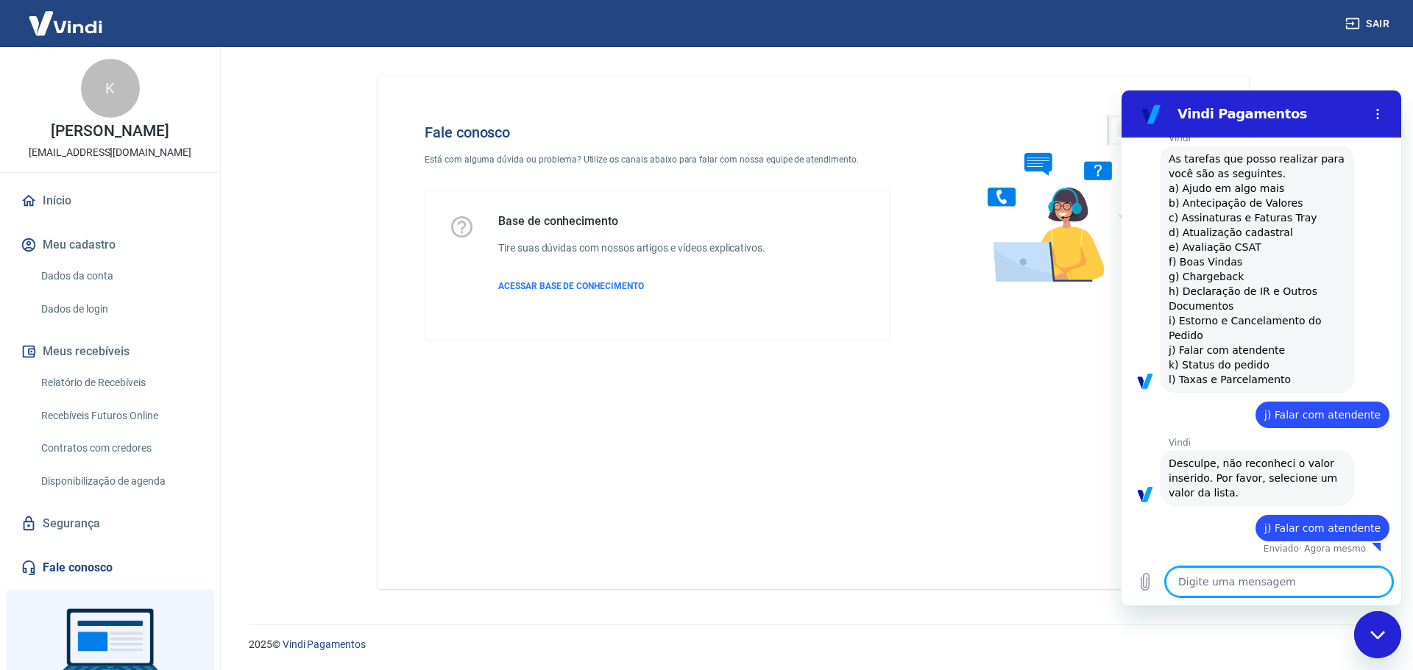
type textarea "x"
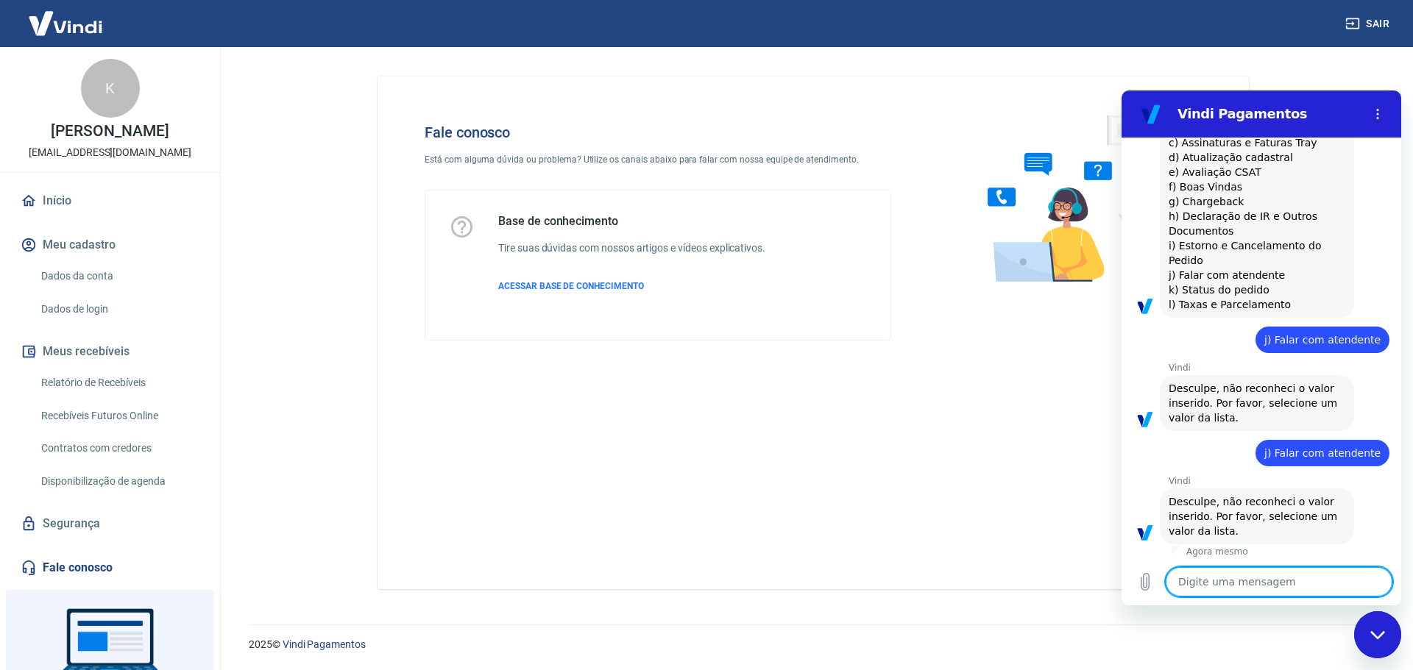
scroll to position [1437, 0]
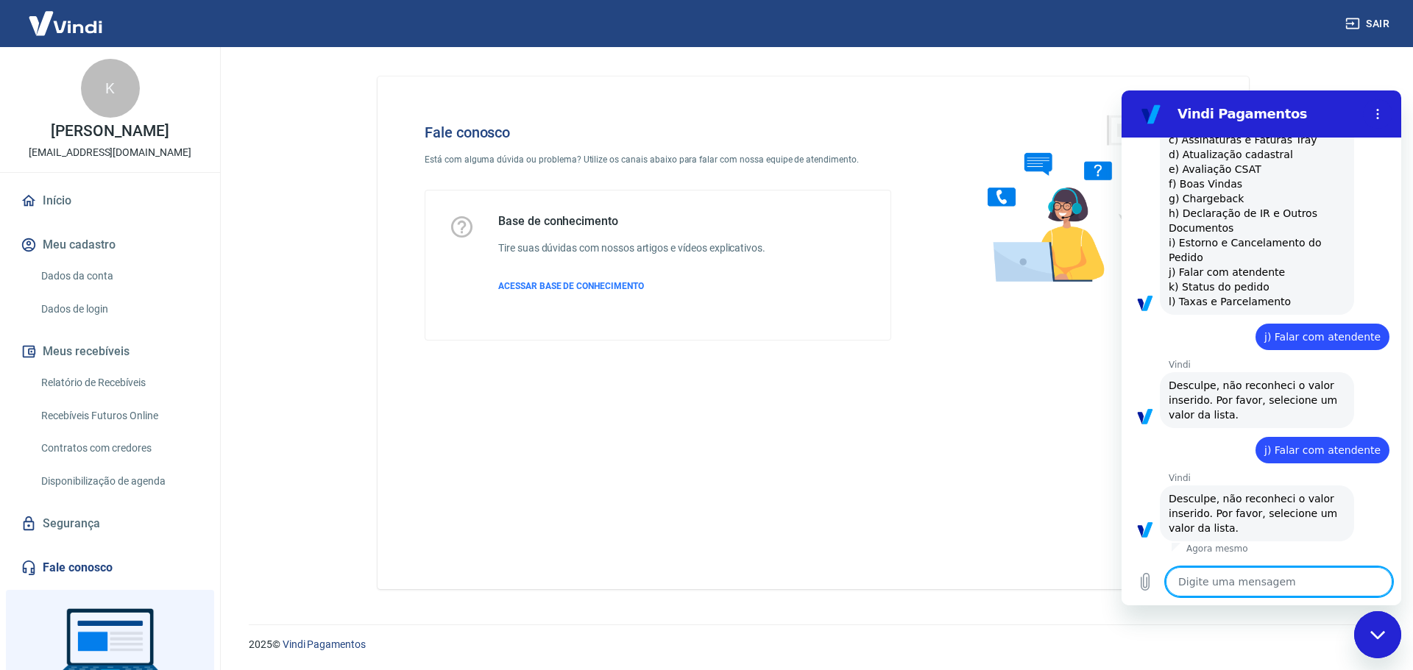
type textarea "F"
type textarea "x"
type textarea "Fa"
type textarea "x"
type textarea "Faa"
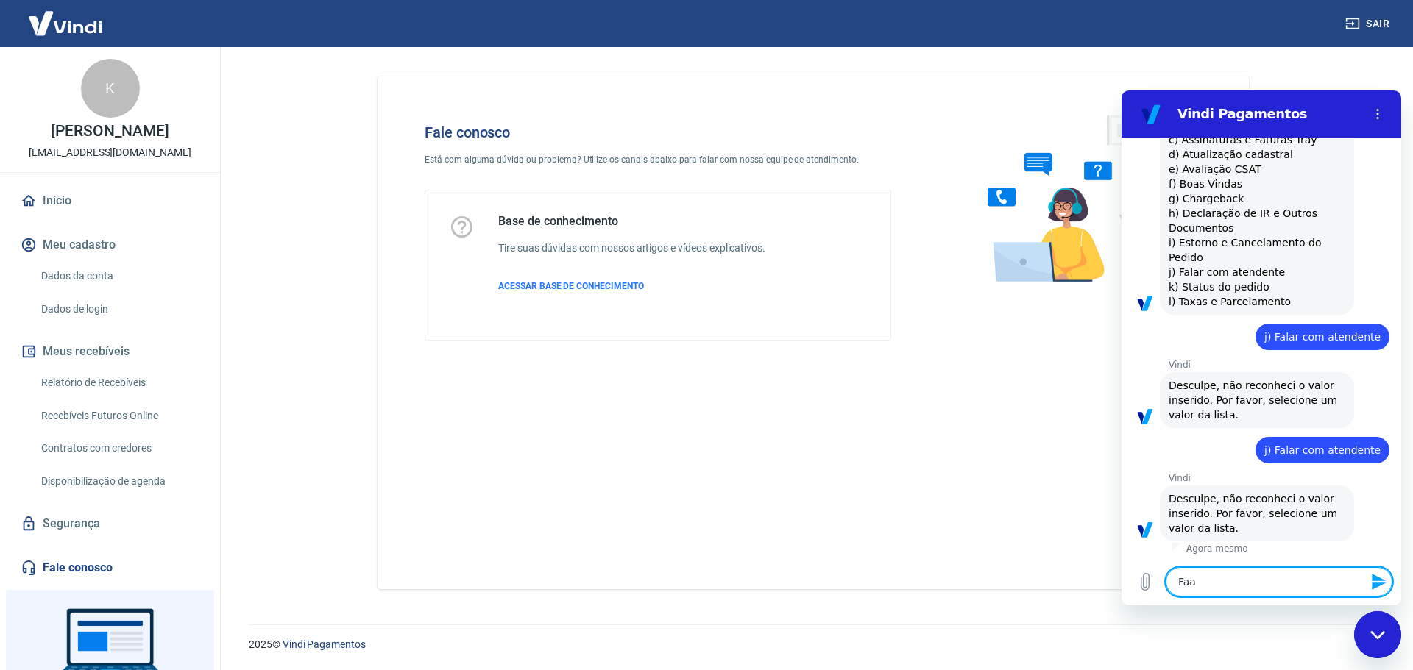
type textarea "x"
type textarea "Fa"
type textarea "x"
type textarea "Fal"
type textarea "x"
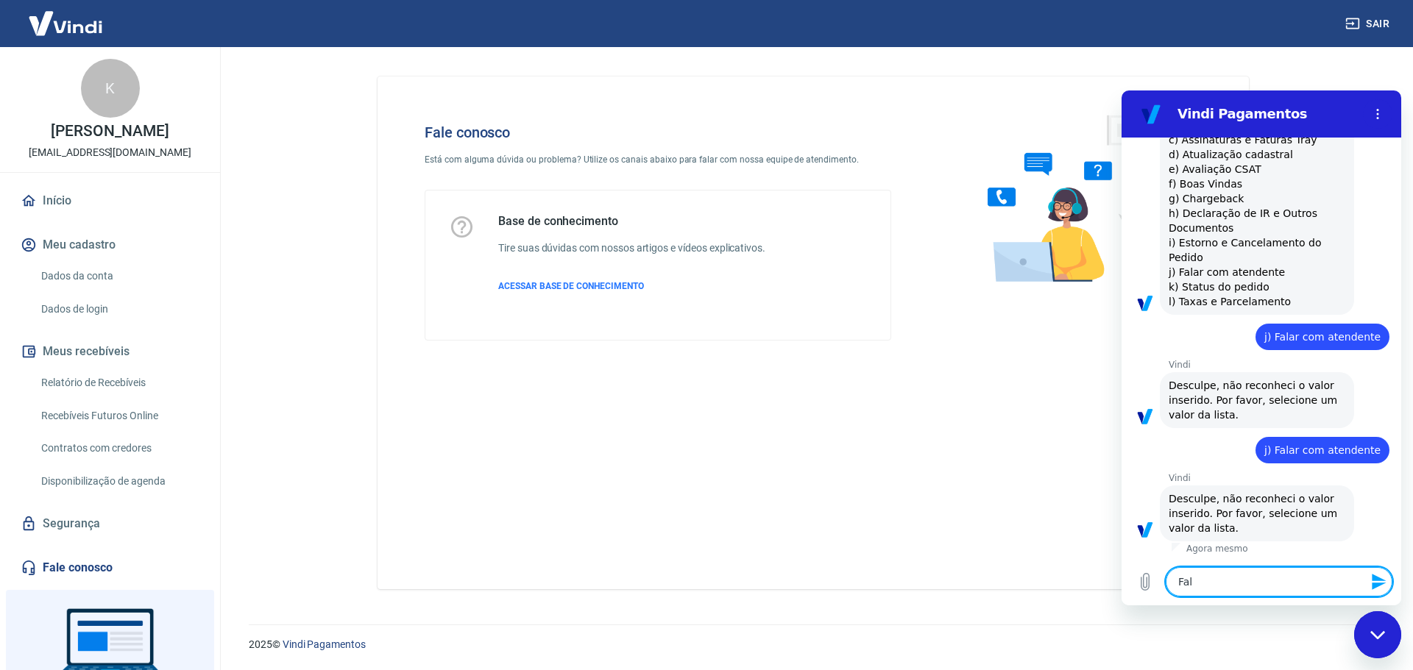
type textarea "Fala"
type textarea "x"
type textarea "Falar"
type textarea "x"
type textarea "Falar"
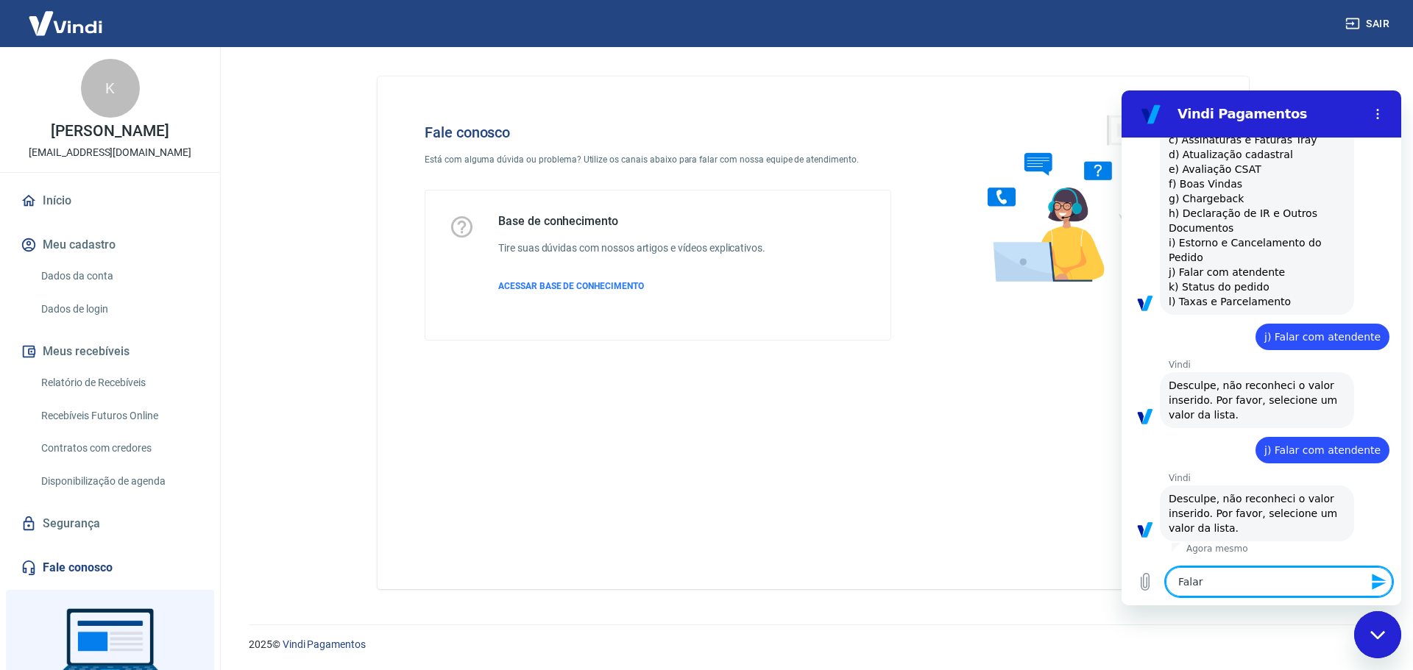
type textarea "x"
type textarea "Falar c"
type textarea "x"
type textarea "Falar co"
type textarea "x"
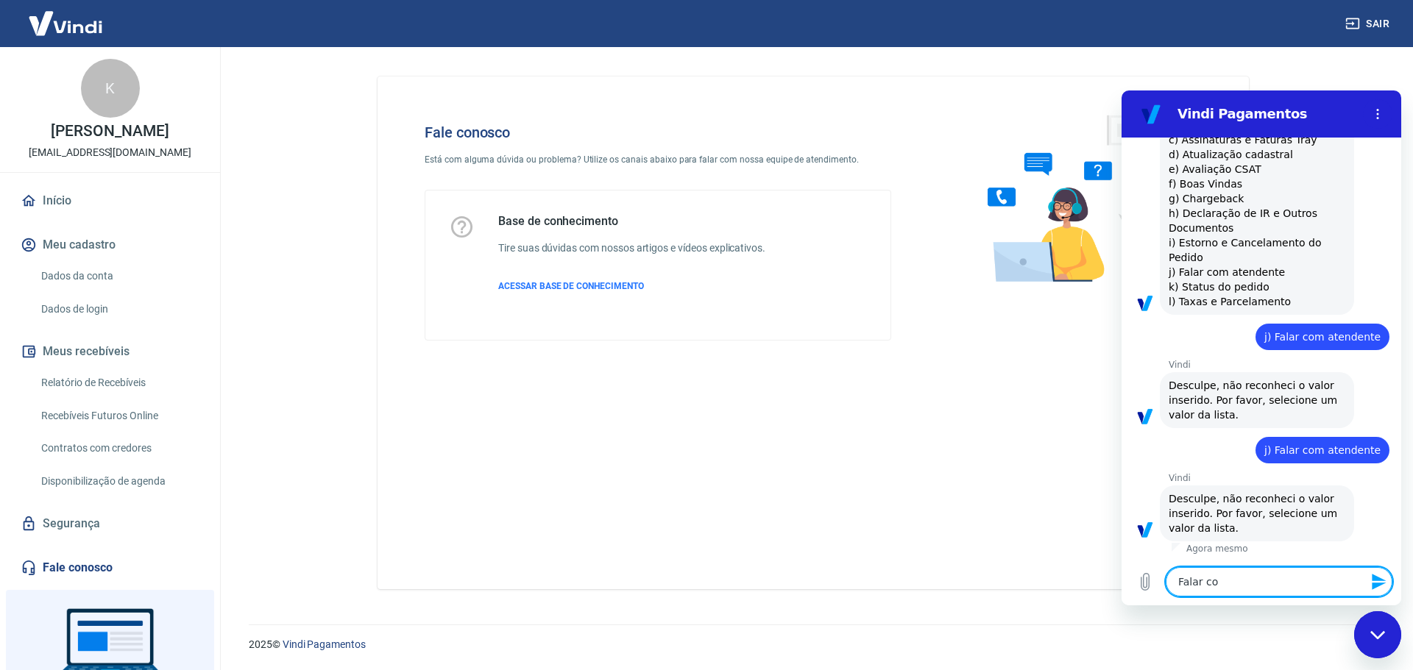
type textarea "Falar com"
type textarea "x"
type textarea "Falar com"
type textarea "x"
type textarea "Falar com a"
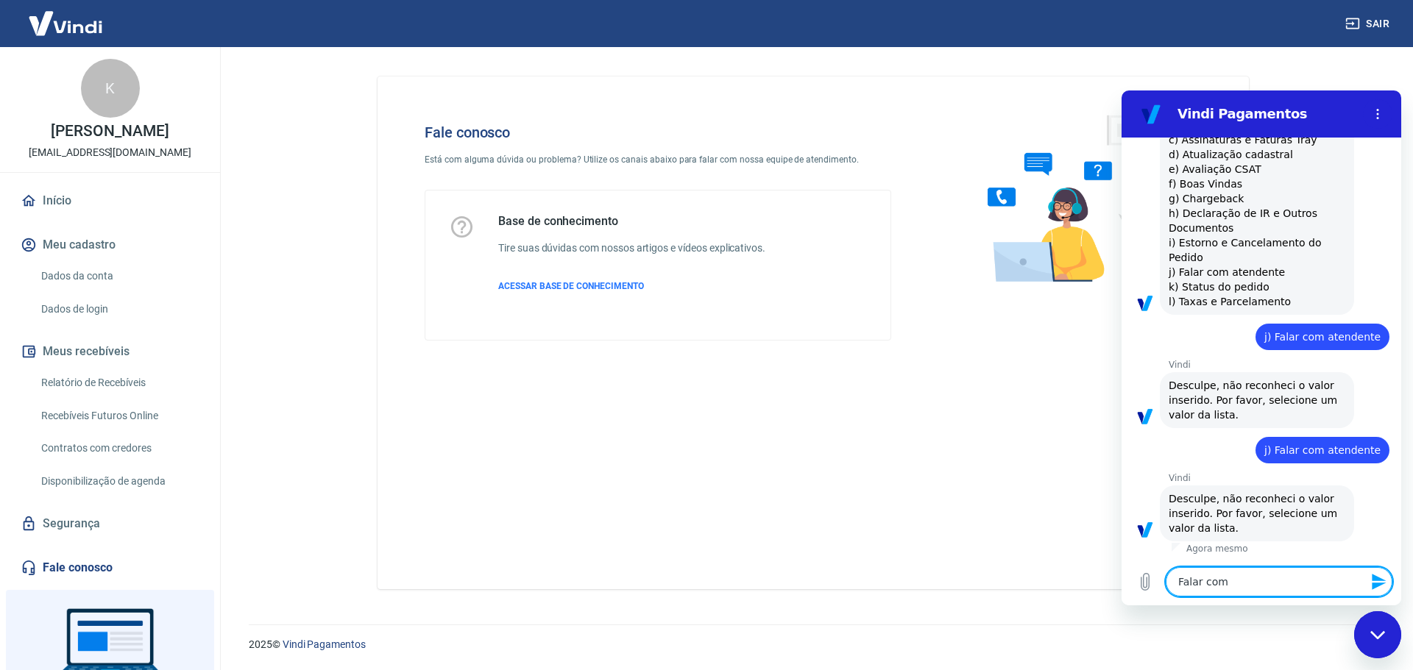
type textarea "x"
type textarea "Falar com at"
type textarea "x"
type textarea "Falar com ate"
type textarea "x"
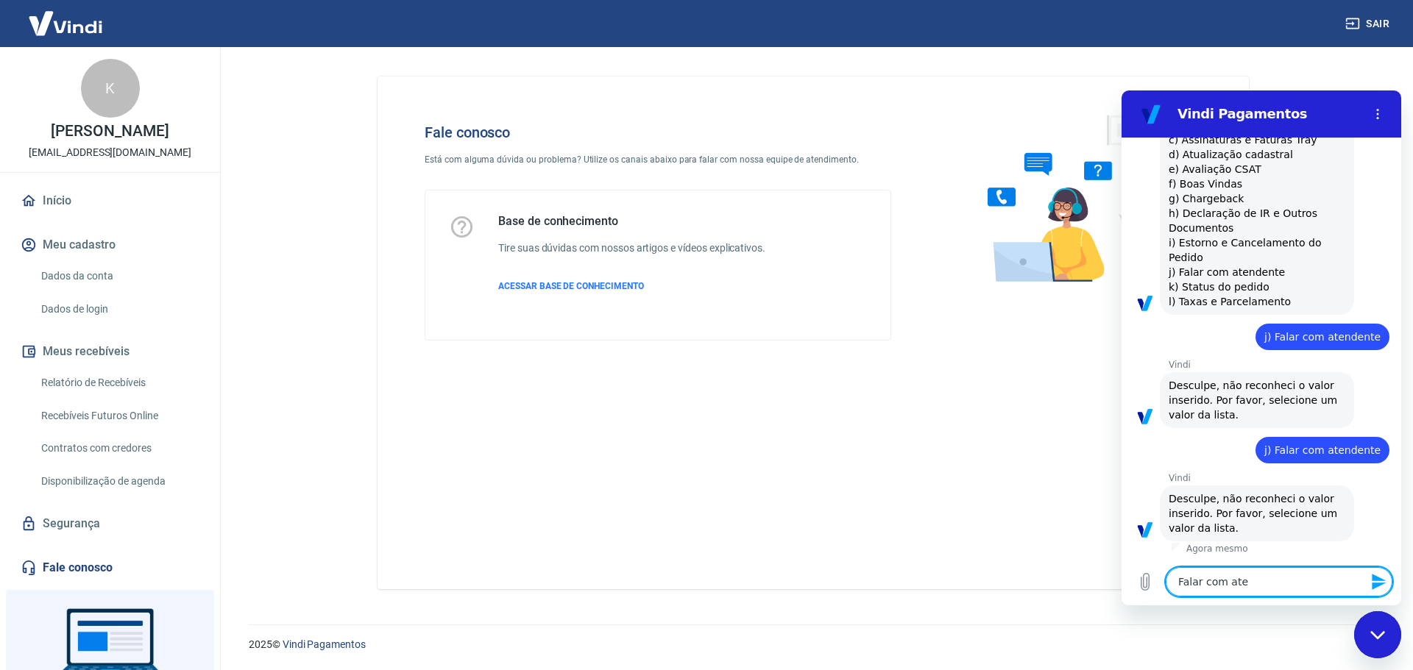
type textarea "Falar com [GEOGRAPHIC_DATA]"
type textarea "x"
type textarea "Falar com atend"
type textarea "x"
type textarea "Falar com atende"
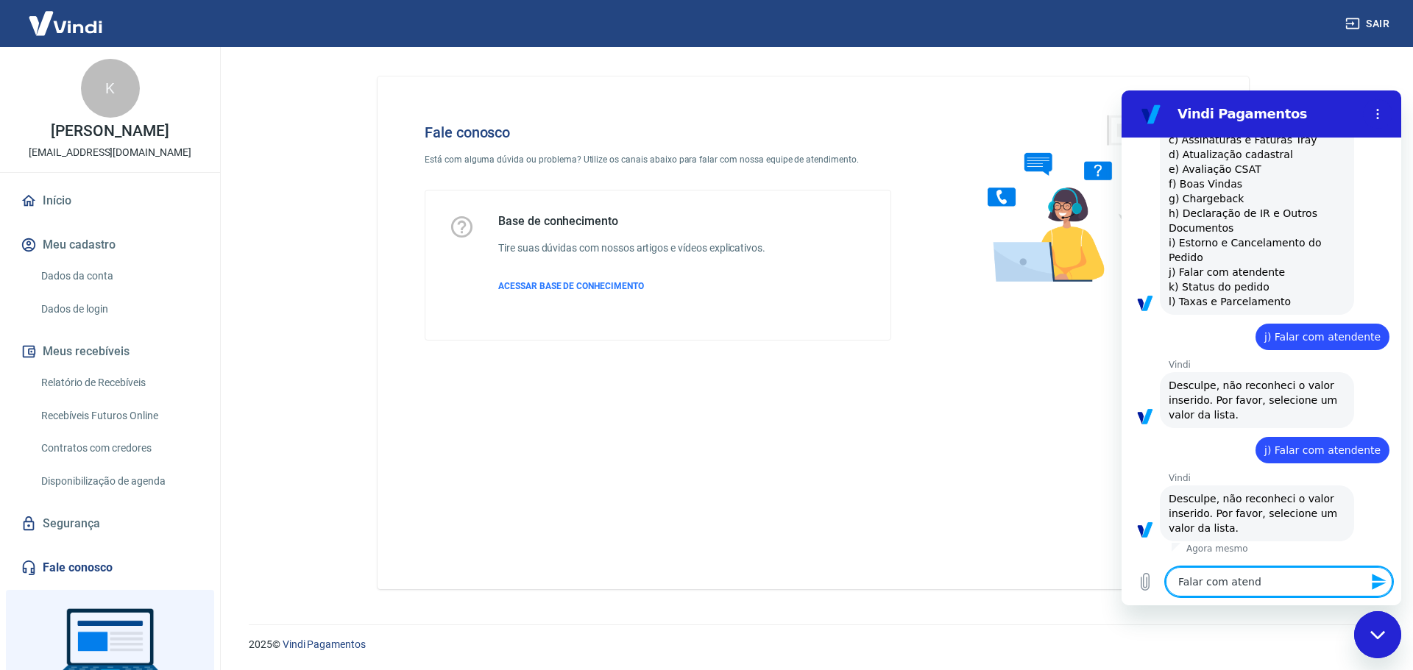
type textarea "x"
type textarea "Falar com atenden"
type textarea "x"
type textarea "Falar com atendent"
type textarea "x"
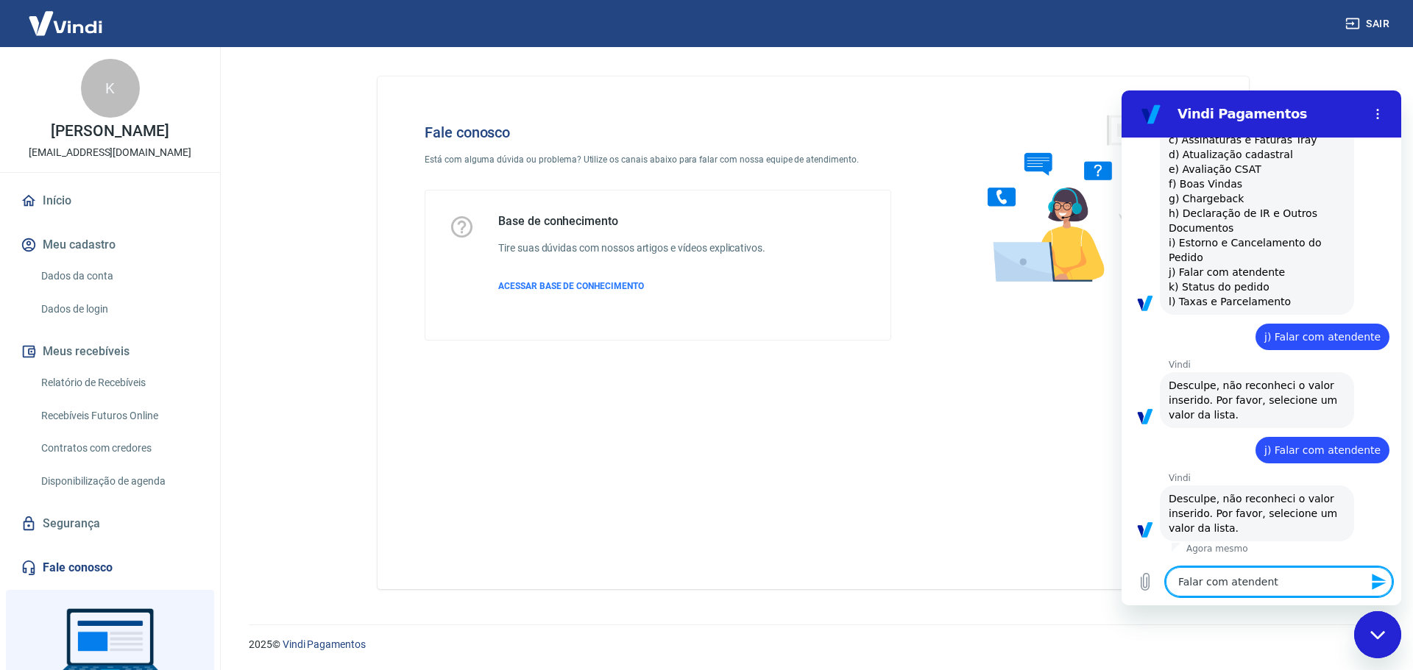
type textarea "Falar com atendente"
type textarea "x"
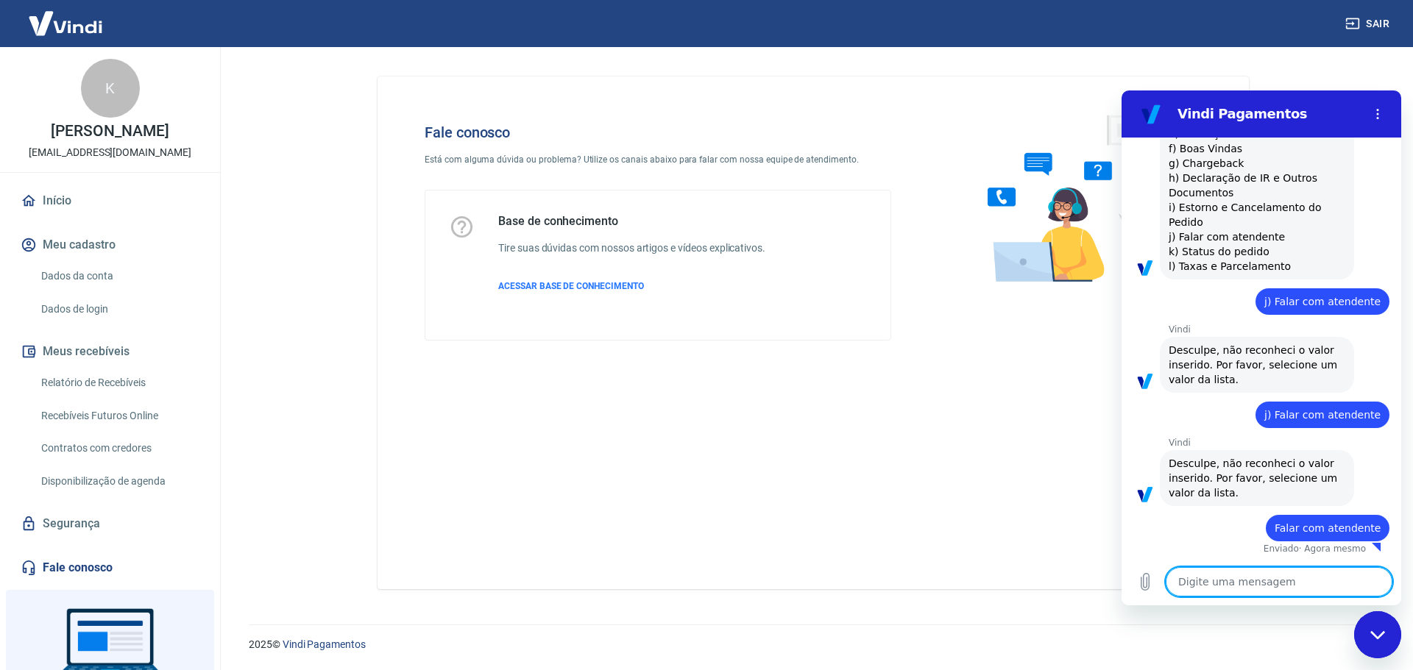
type textarea "x"
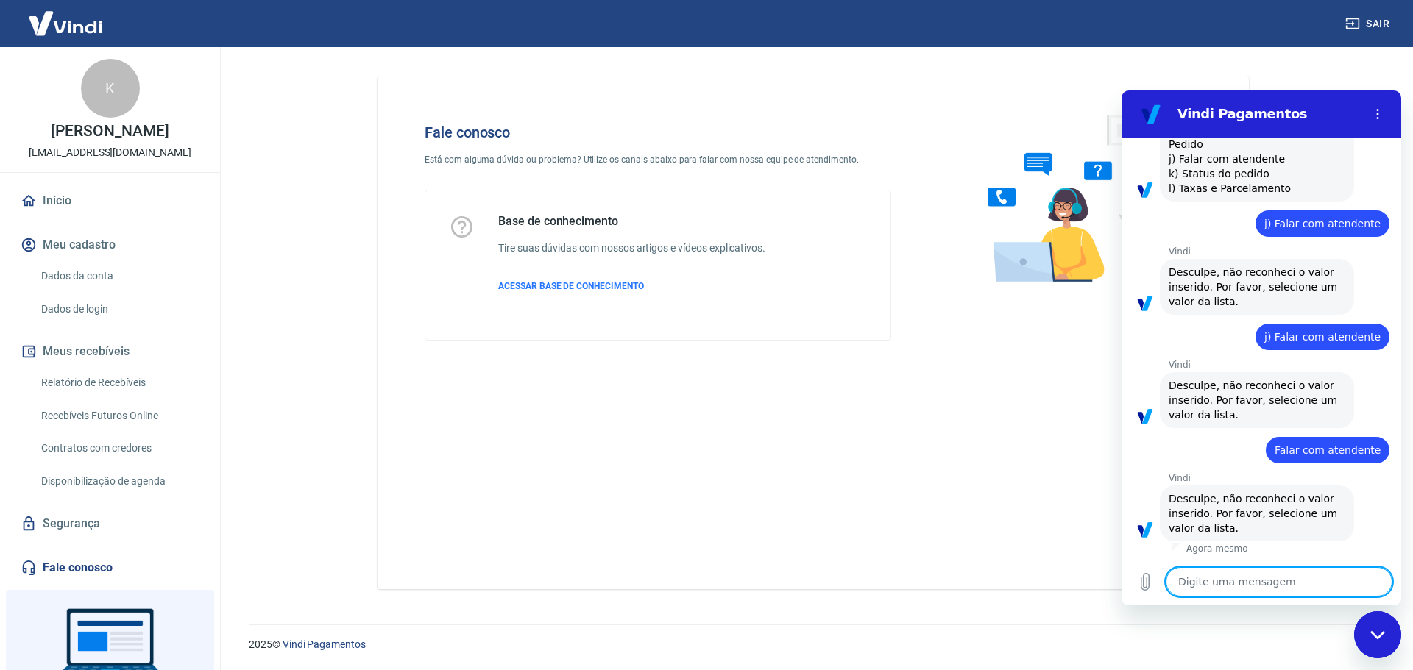
scroll to position [1551, 0]
type textarea "Q"
type textarea "x"
type textarea "Qu"
type textarea "x"
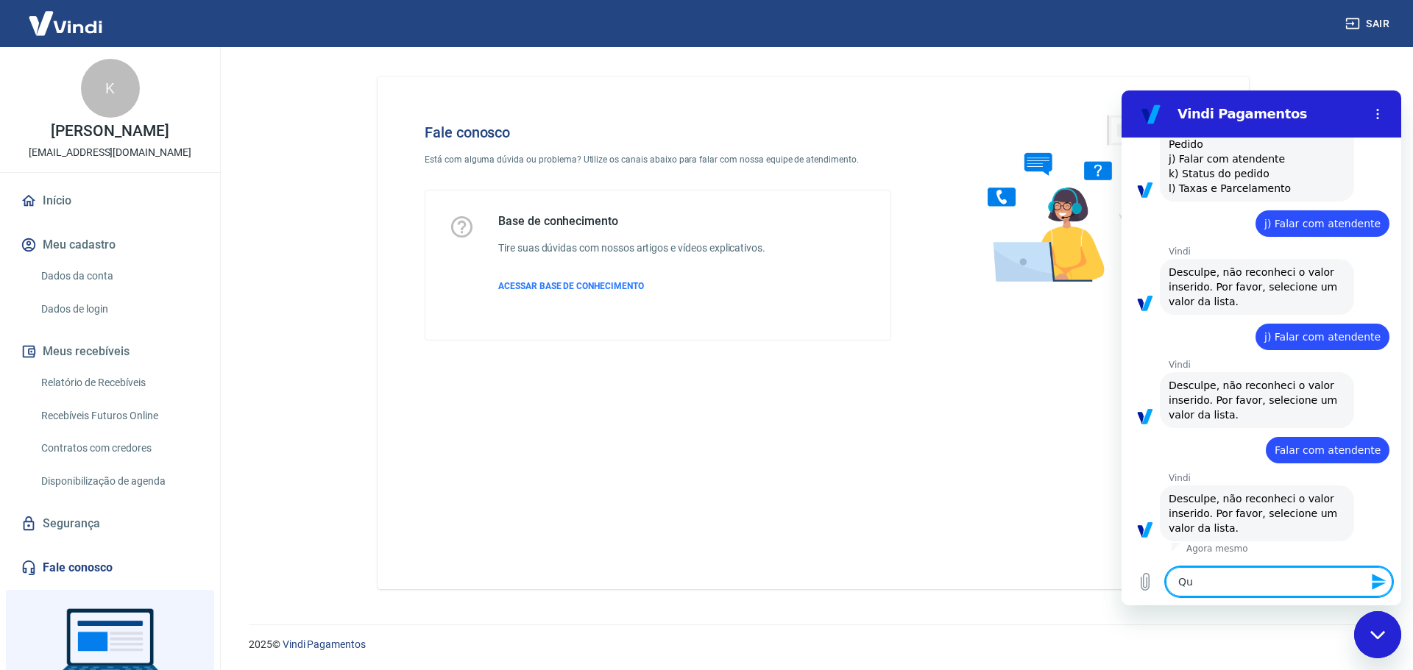
type textarea "Que"
type textarea "x"
type textarea "Que"
type textarea "x"
type textarea "Que l"
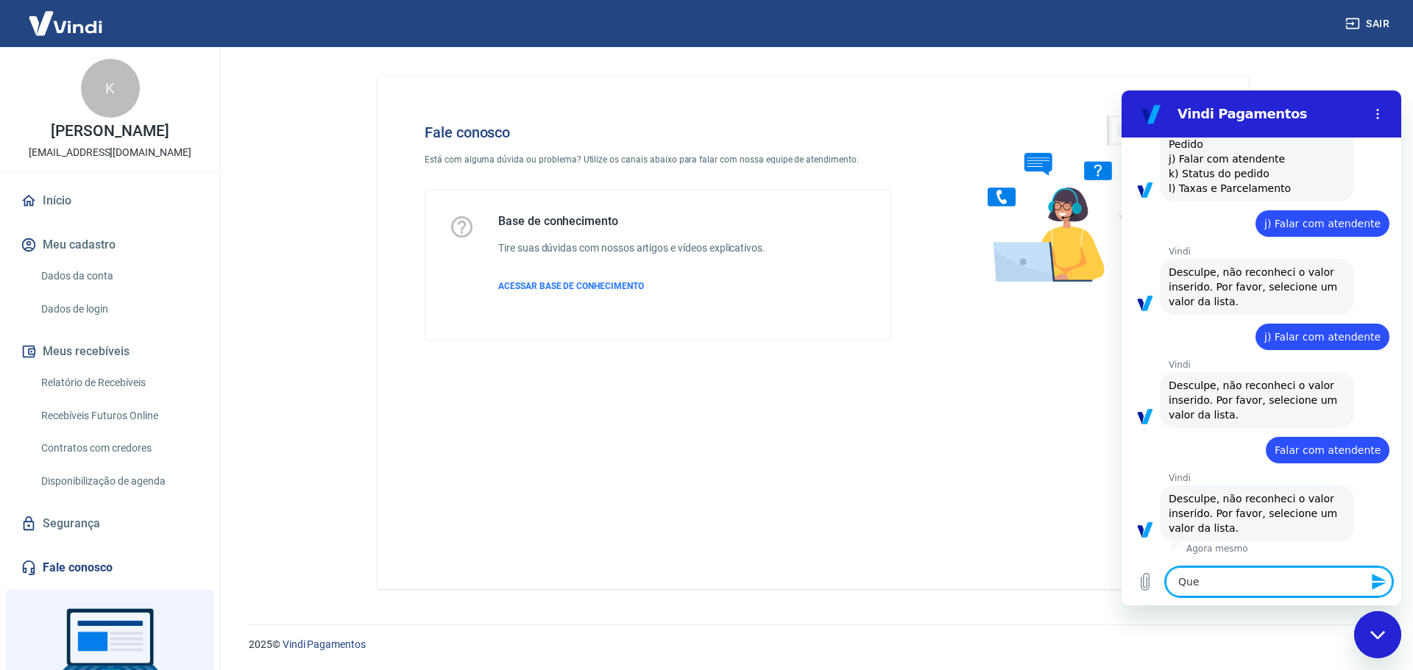
type textarea "x"
type textarea "Que li"
type textarea "x"
type textarea "Que lis"
type textarea "x"
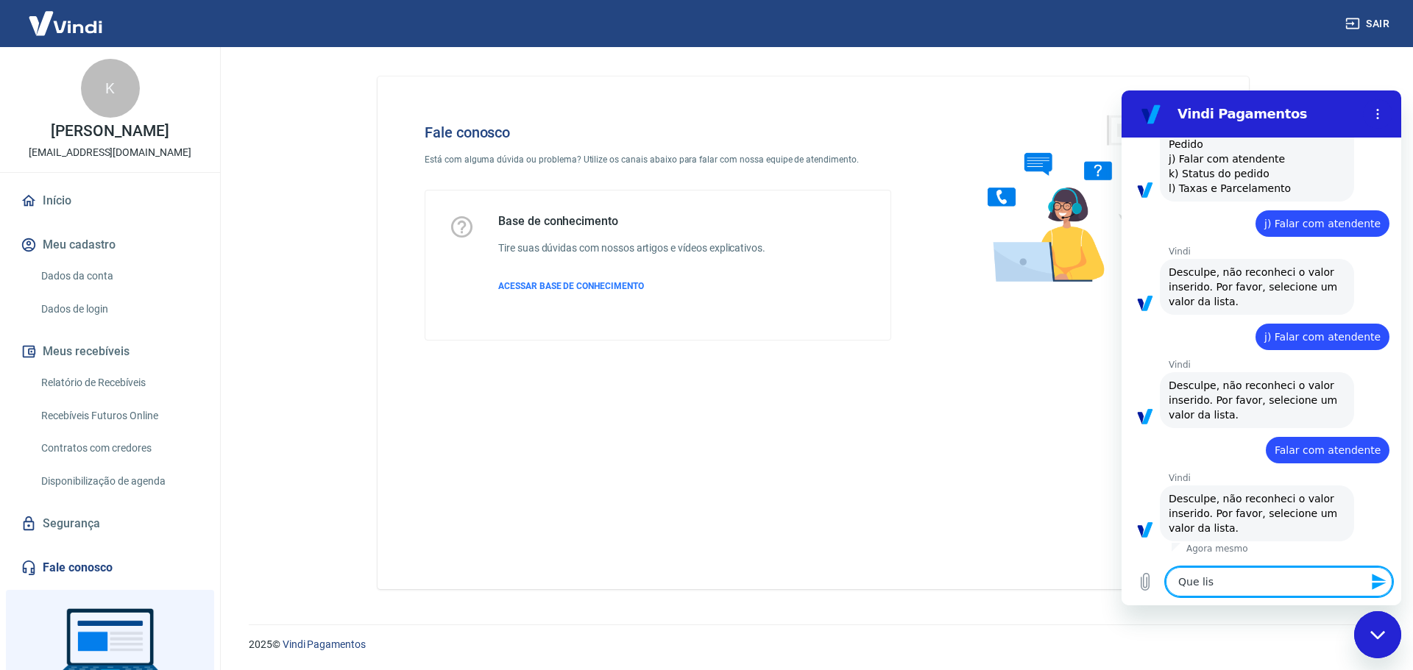
type textarea "Que list"
type textarea "x"
type textarea "Que lista"
type textarea "x"
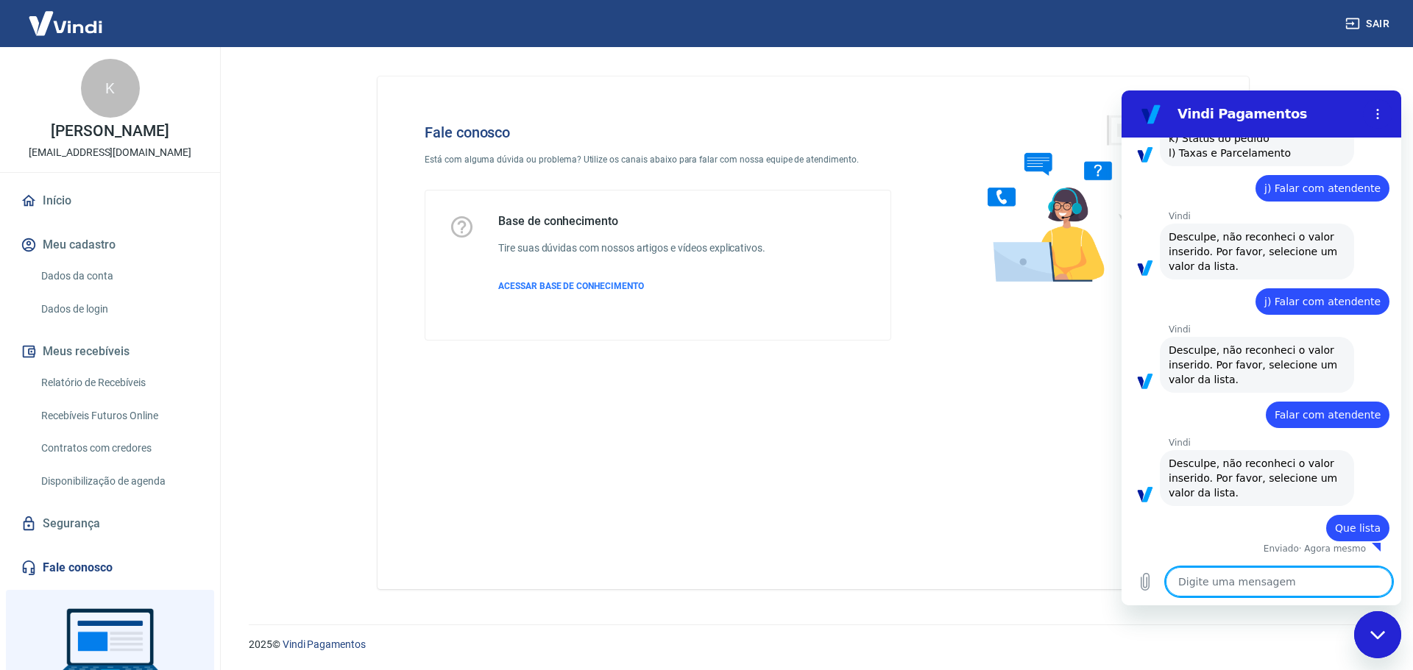
type textarea "x"
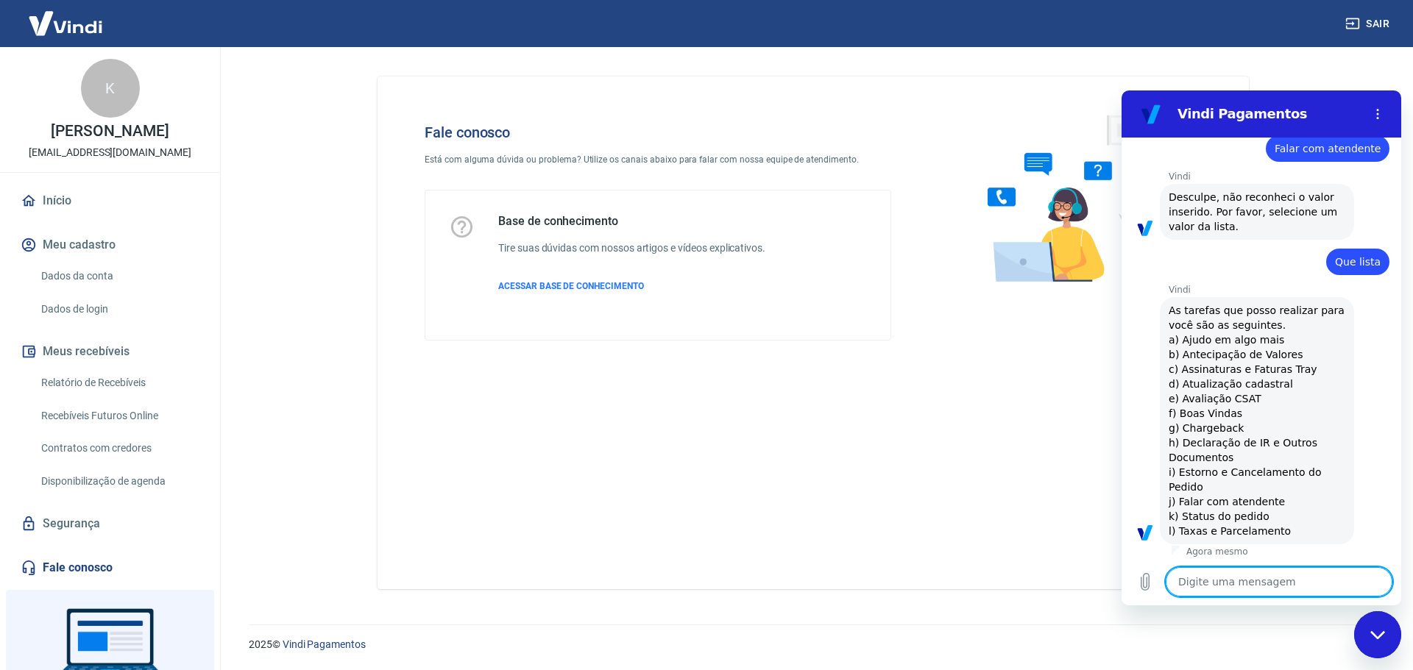
scroll to position [1855, 0]
click at [1248, 500] on span "As tarefas que posso realizar para você são as seguintes. a) Ajudo em algo mais…" at bounding box center [1257, 417] width 177 height 235
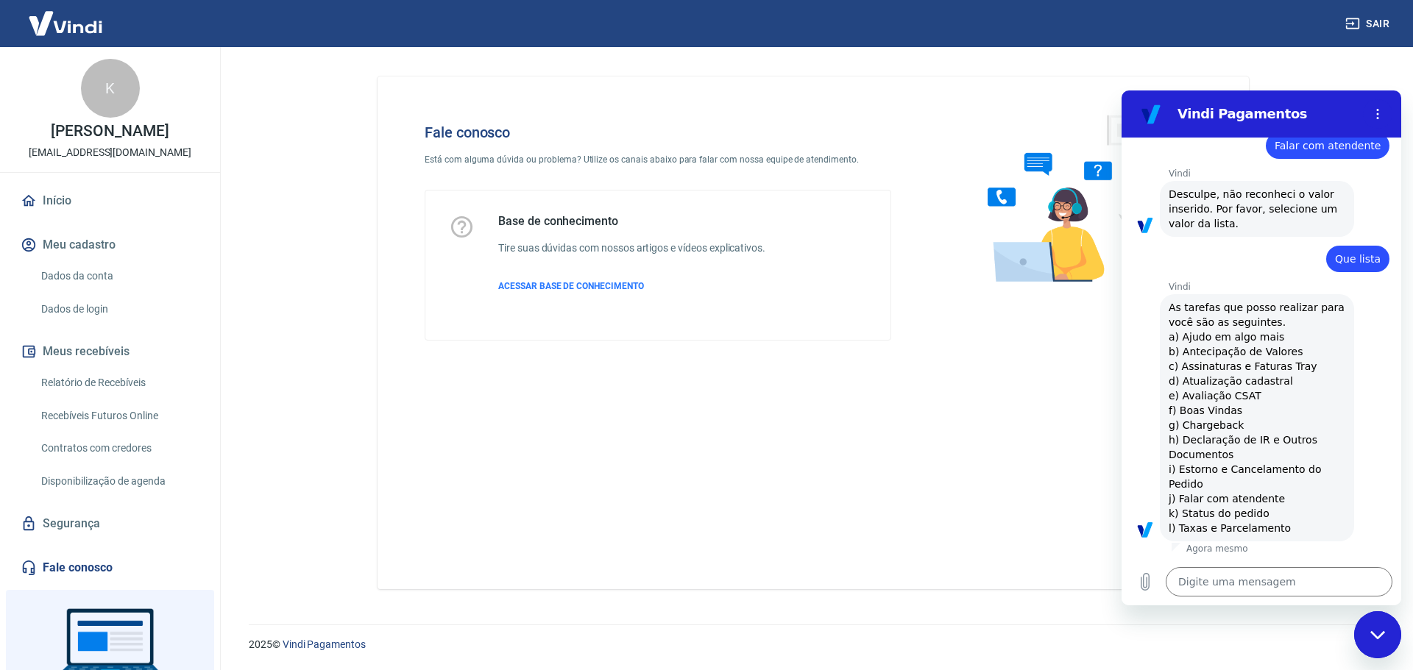
click at [1248, 500] on span "As tarefas que posso realizar para você são as seguintes. a) Ajudo em algo mais…" at bounding box center [1257, 417] width 177 height 235
copy span "j) Falar com atendente"
click at [1207, 583] on textarea at bounding box center [1279, 581] width 227 height 29
paste textarea "j) Falar com atendente"
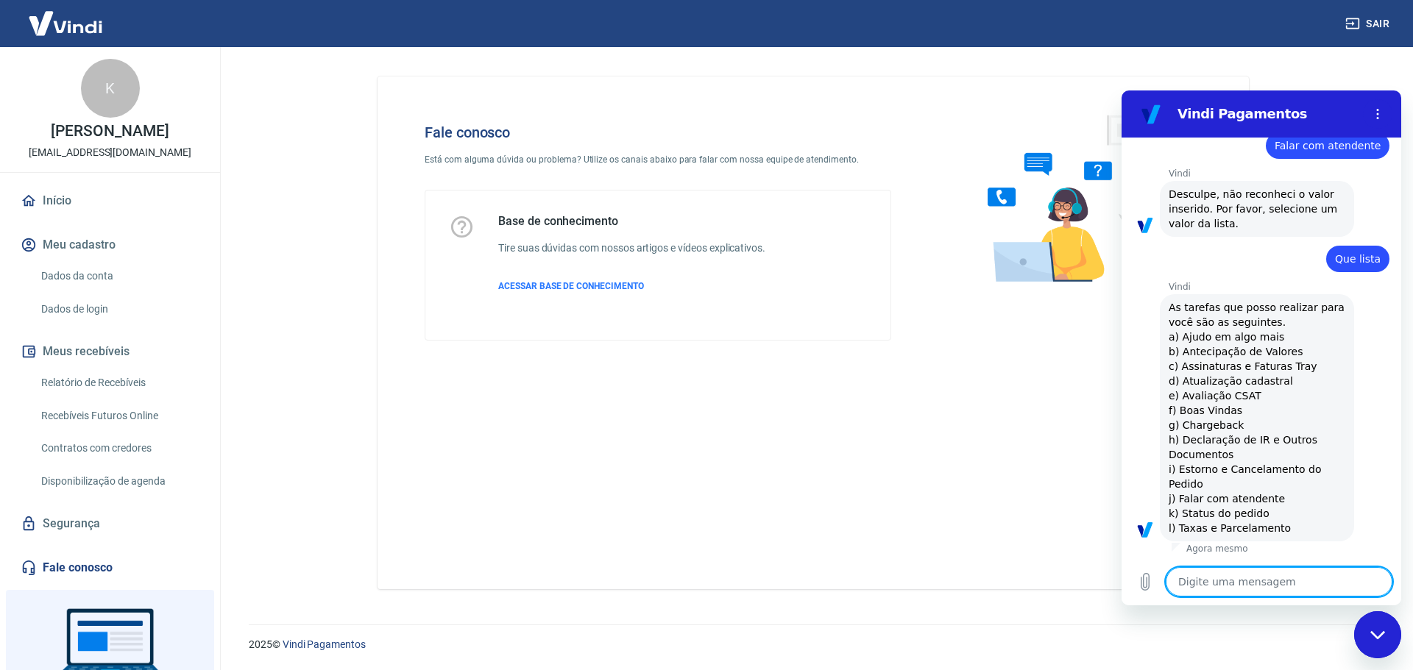
type textarea "j) Falar com atendente"
type textarea "x"
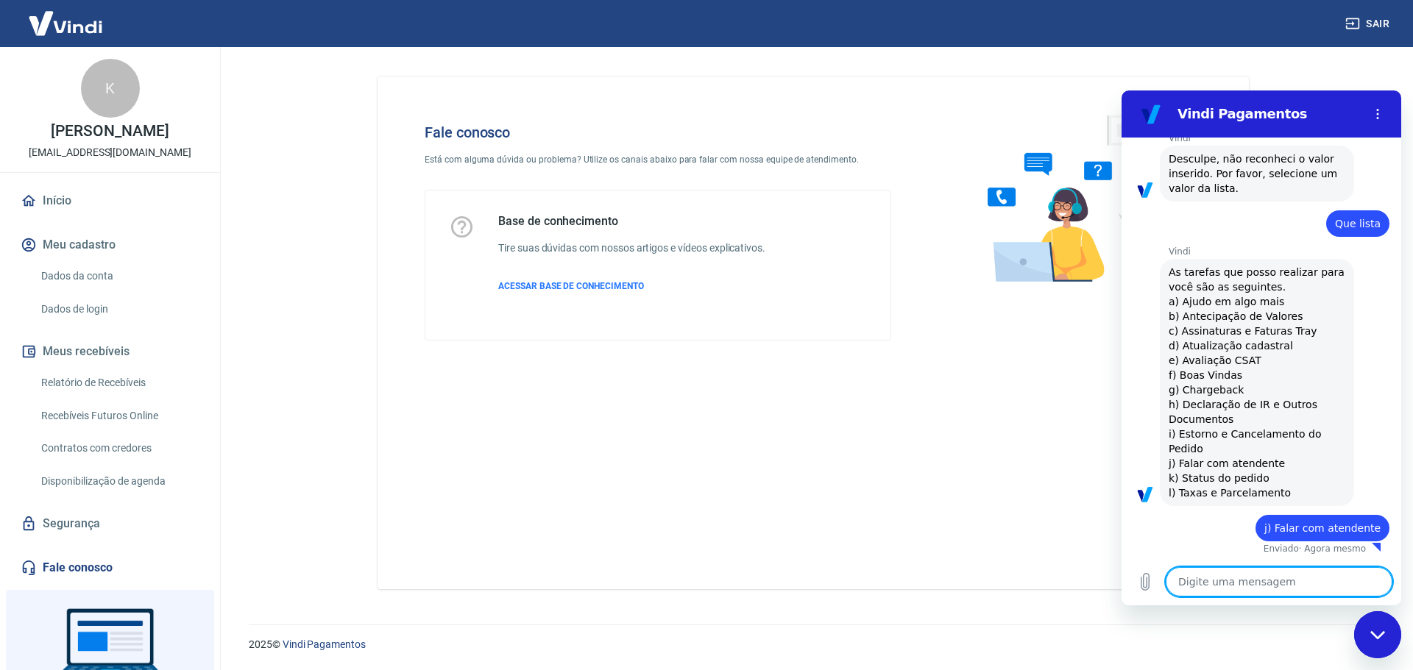
type textarea "x"
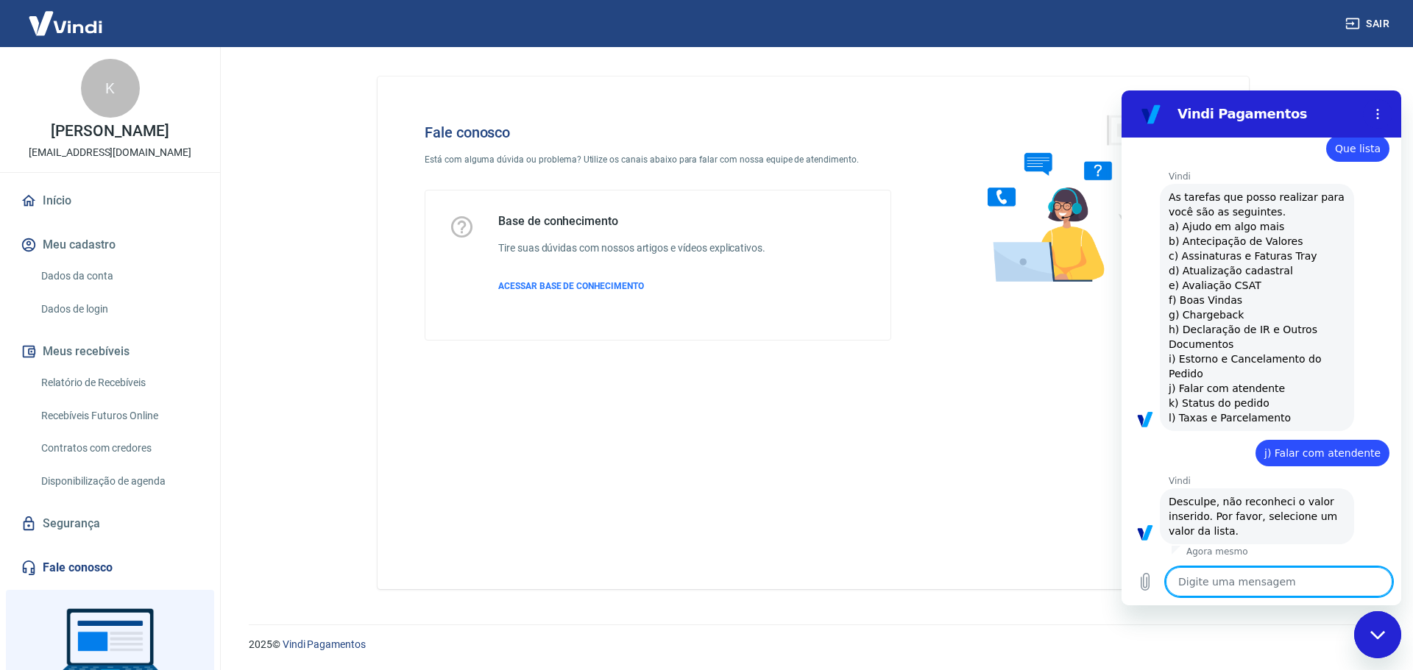
scroll to position [1968, 0]
paste textarea "j) Falar com atendente"
type textarea "j) Falar com atendente"
type textarea "x"
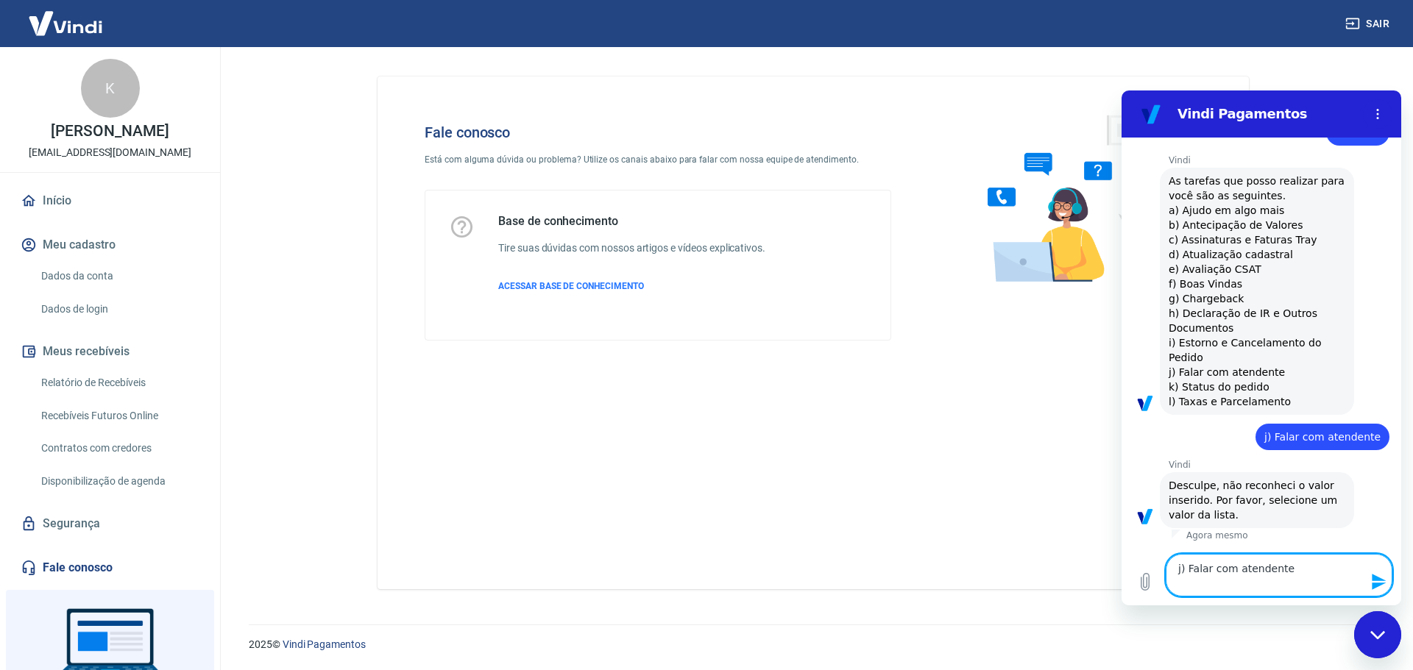
type textarea "j) Falar com atendente"
type textarea "x"
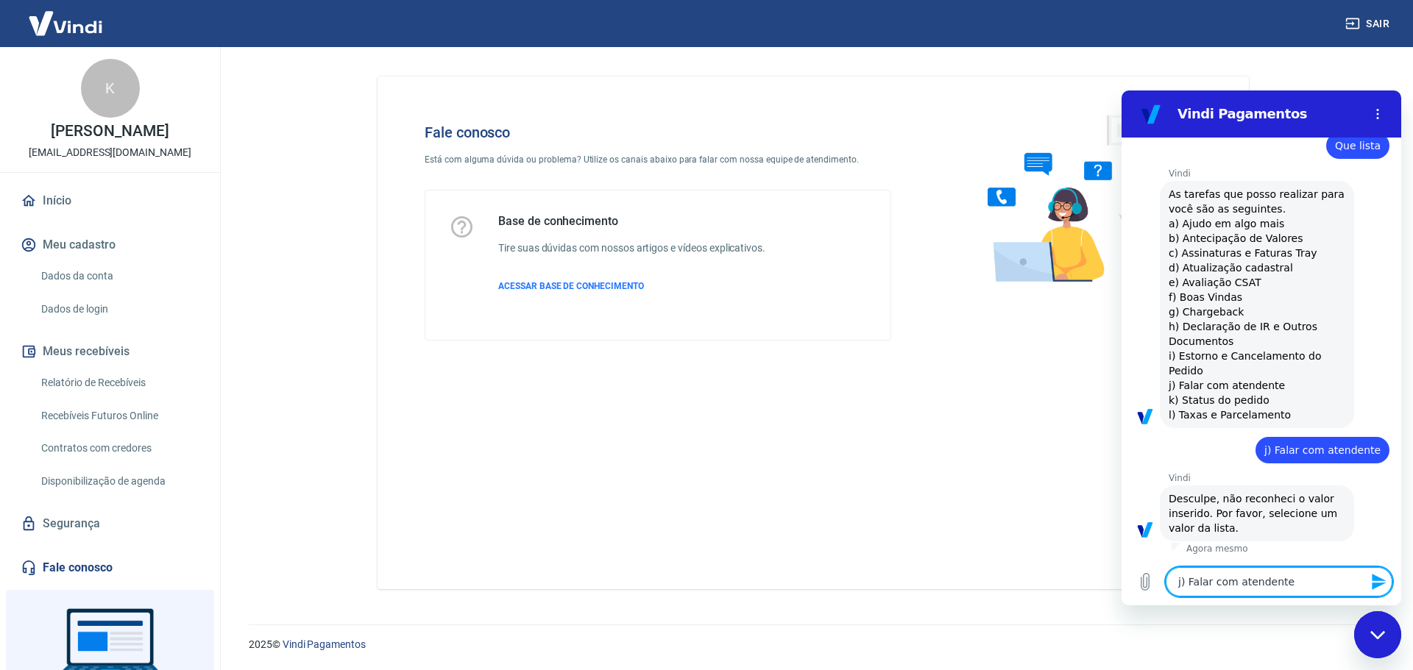
click at [1180, 584] on textarea "j) Falar com atendente" at bounding box center [1279, 581] width 227 height 29
type textarea "j) Falar com atendente"
type textarea "x"
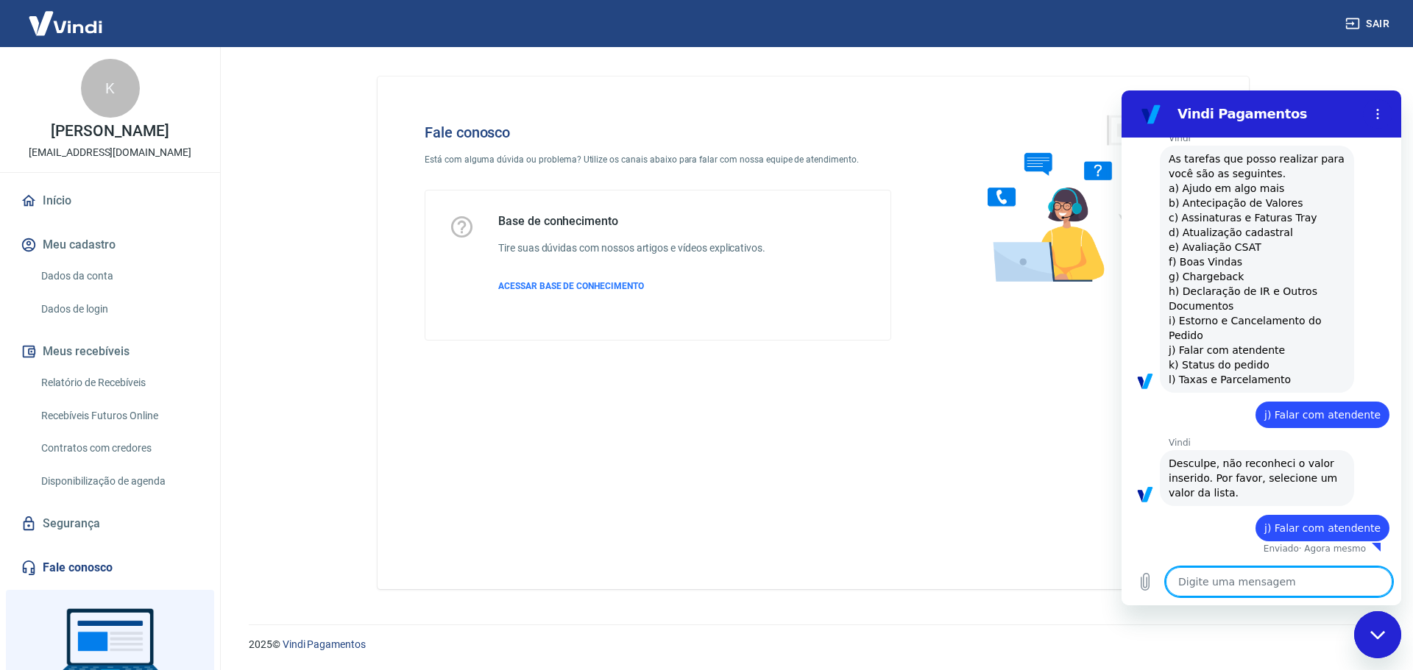
type textarea "x"
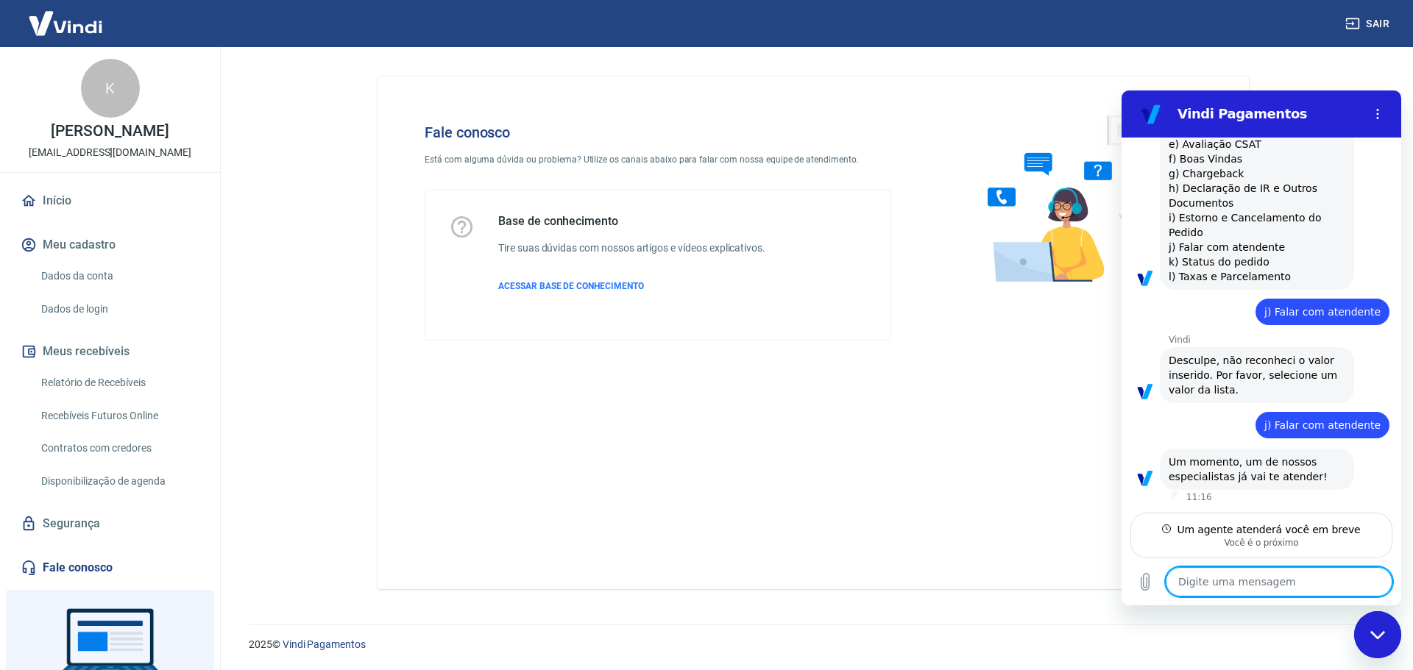
scroll to position [2107, 0]
click at [1271, 573] on textarea at bounding box center [1279, 581] width 227 height 29
type textarea "B"
type textarea "x"
type textarea "Bo"
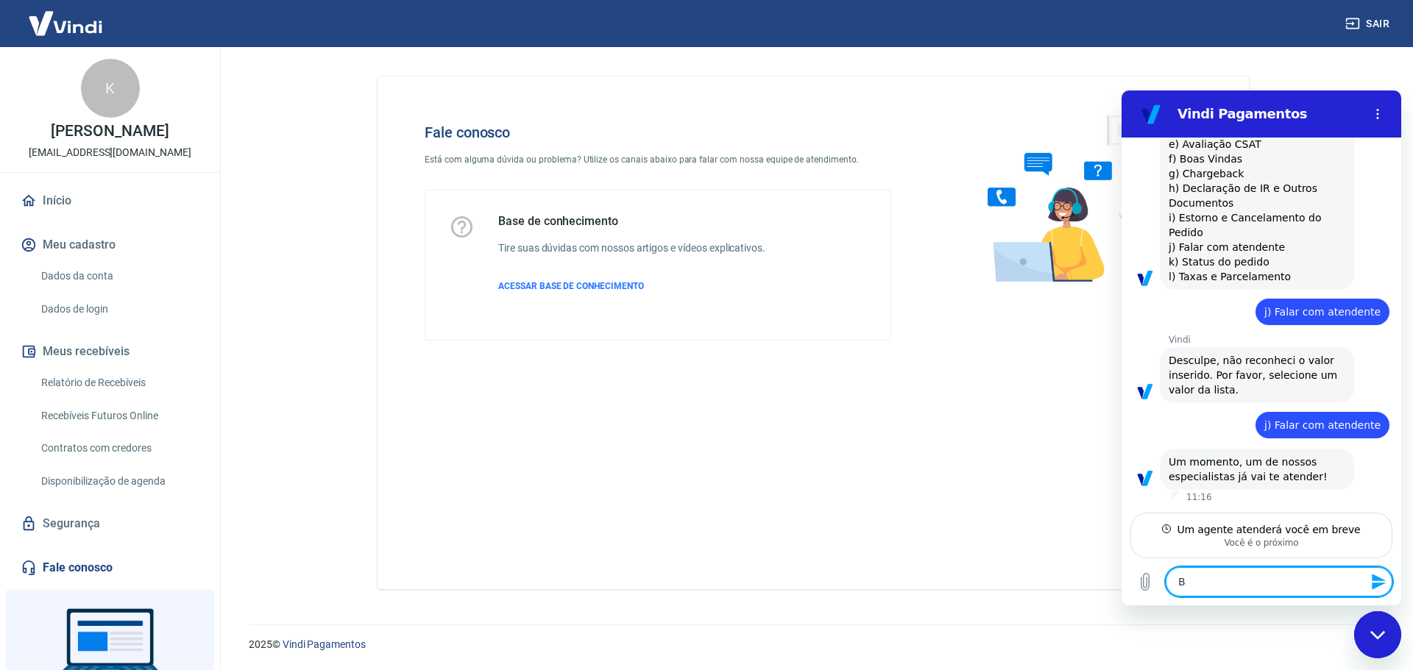
type textarea "x"
type textarea "Boa"
type textarea "x"
type textarea "Boa"
type textarea "x"
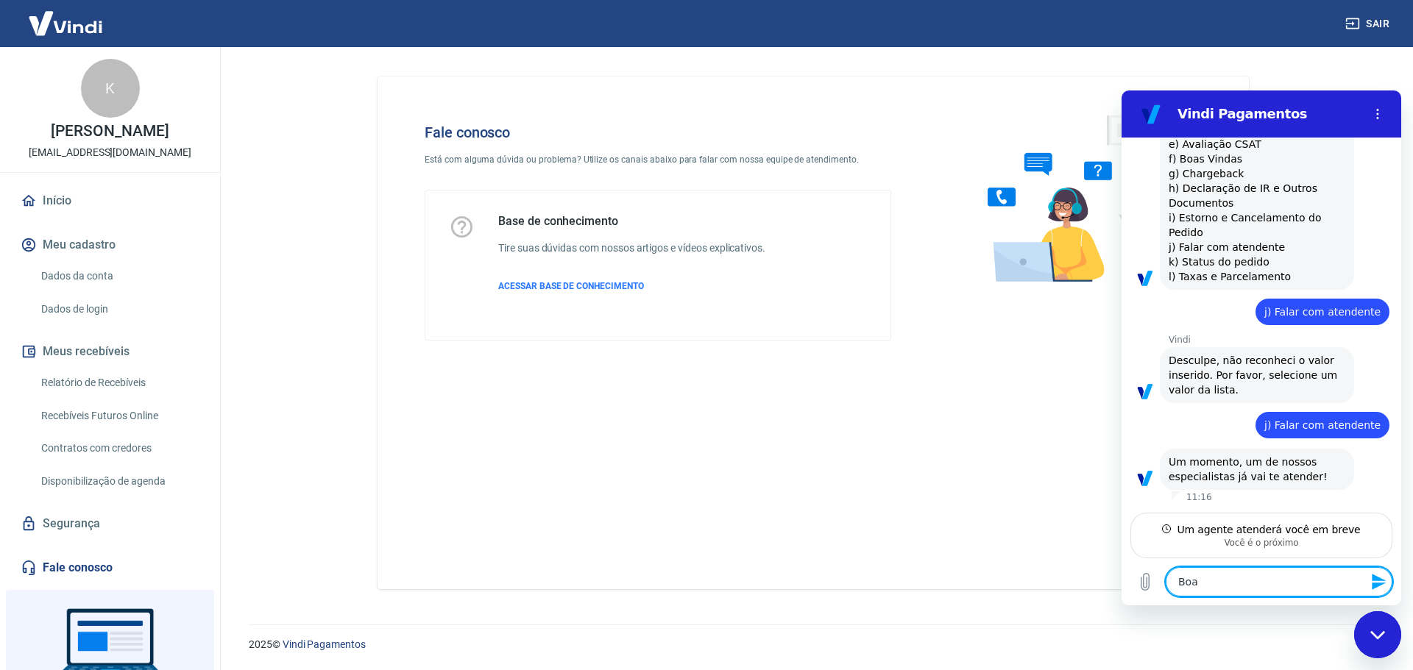
type textarea "Boa t"
type textarea "x"
type textarea "Boa ta"
type textarea "x"
type textarea "Boa tar"
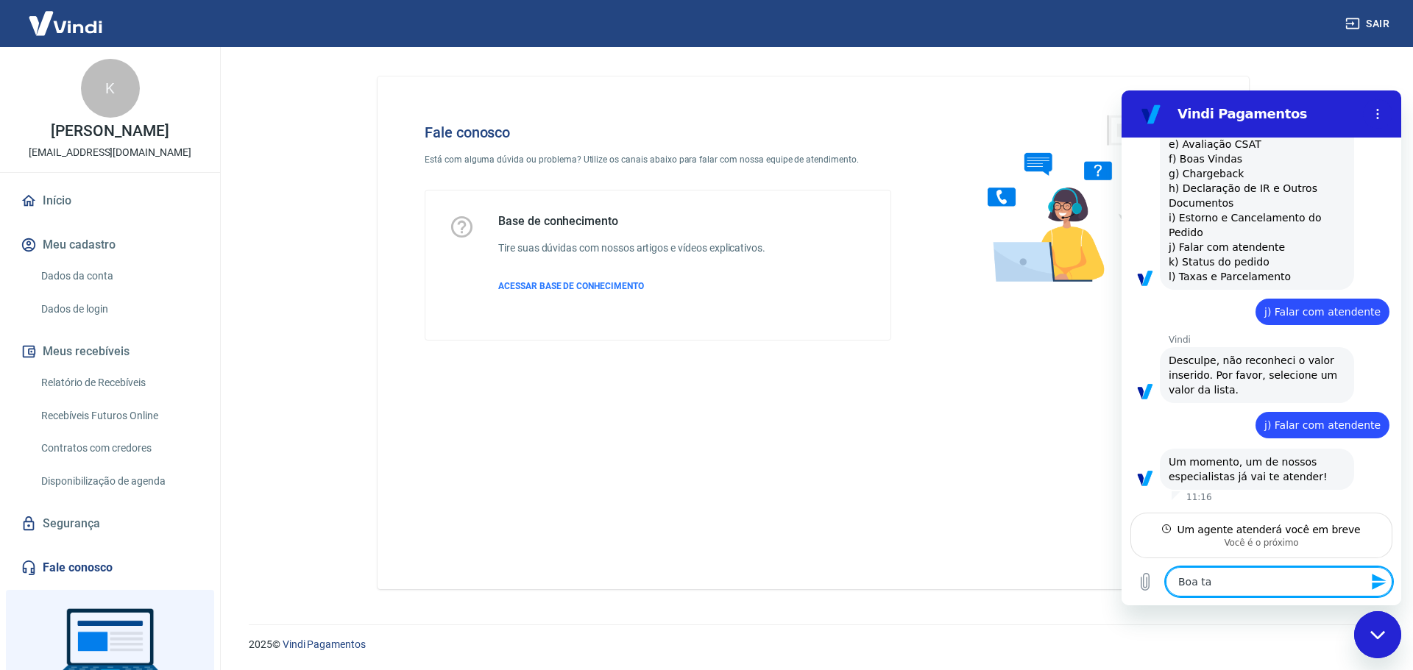
type textarea "x"
type textarea "Boa tard"
type textarea "x"
type textarea "Boa tarde"
type textarea "x"
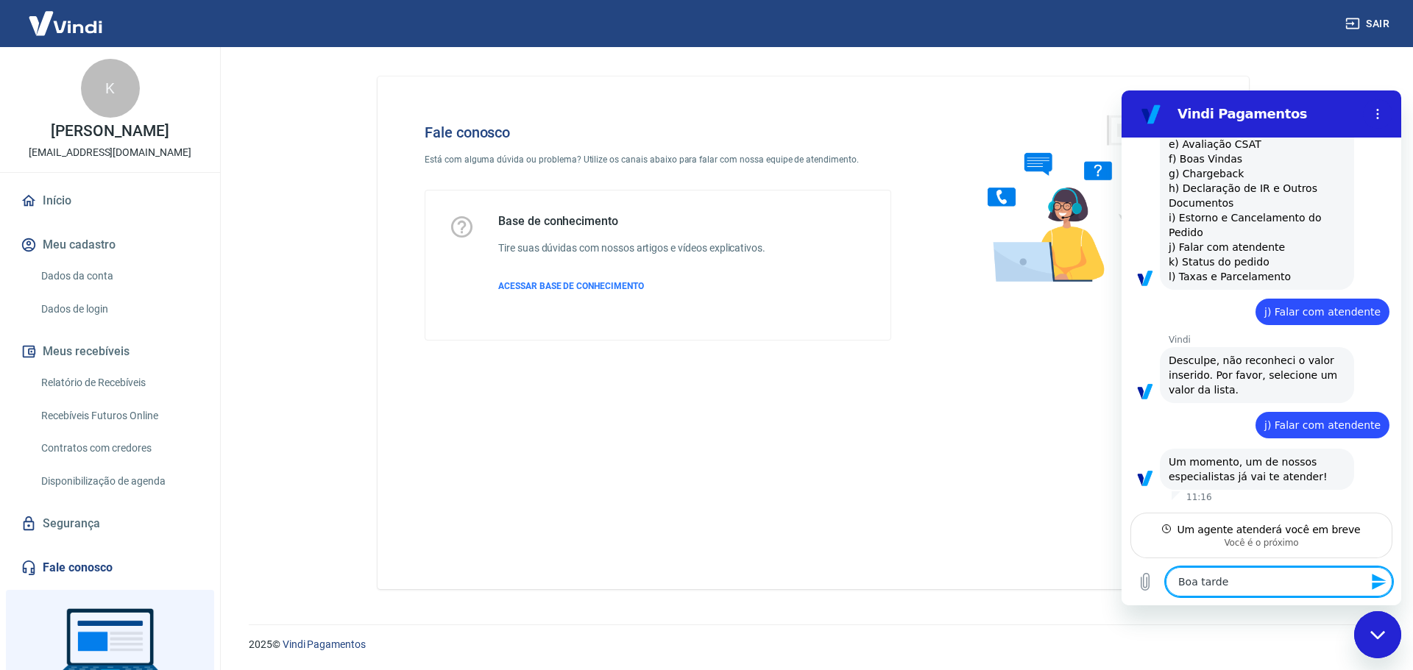
type textarea "Boa tarde."
type textarea "x"
type textarea "Boa tarde."
type textarea "x"
type textarea "Boa tarde. T"
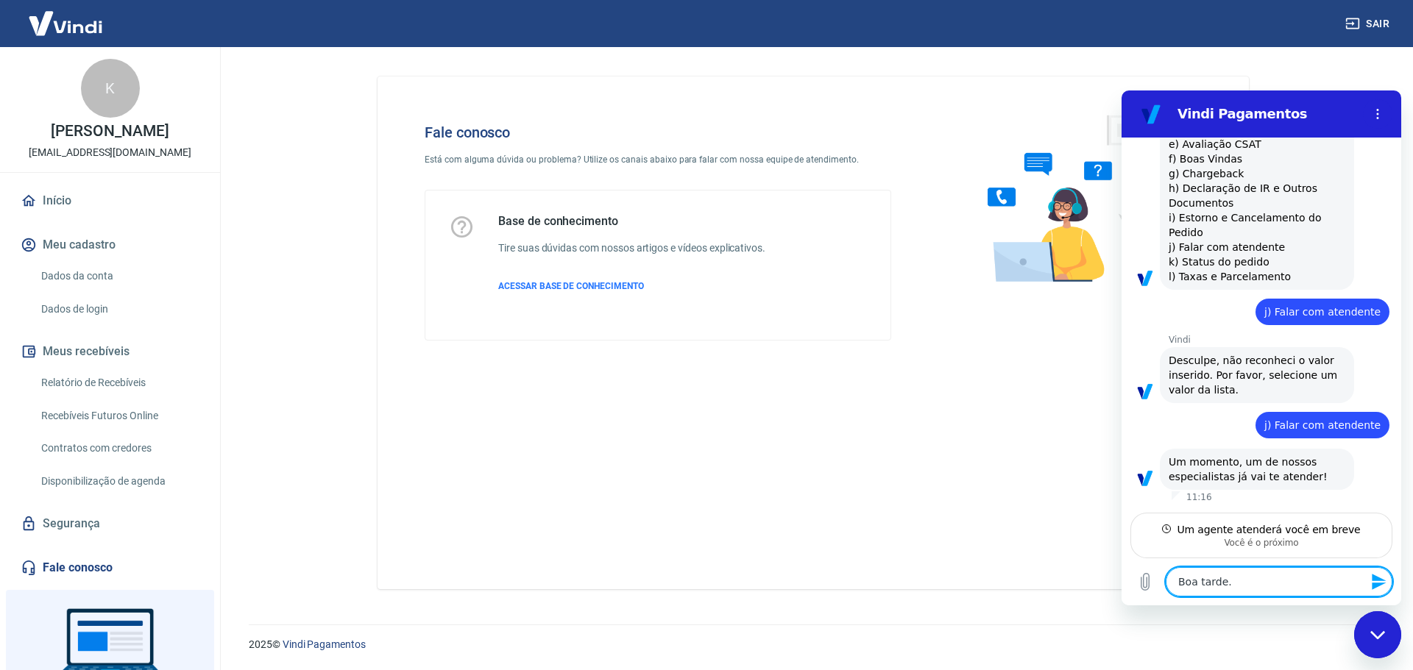
type textarea "x"
type textarea "Boa tarde. Te"
type textarea "x"
type textarea "Boa tarde. Ten"
type textarea "x"
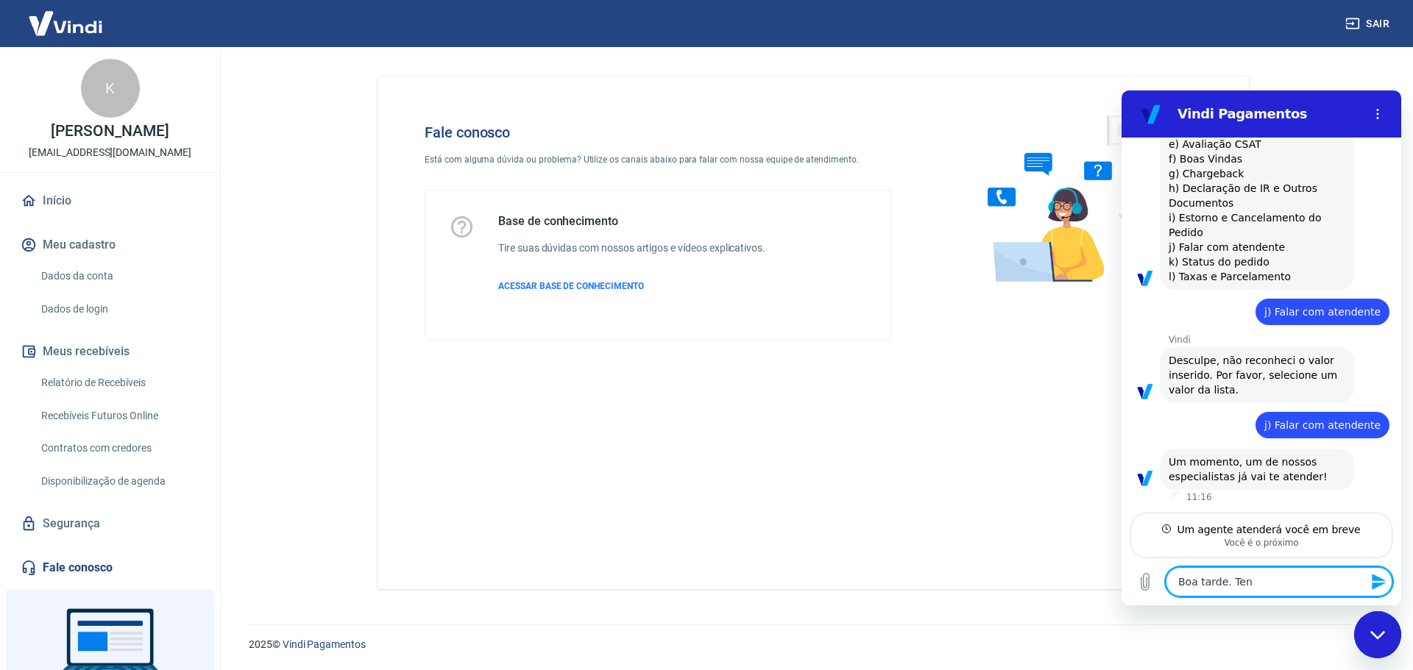
type textarea "Boa tarde. Tenh"
type textarea "x"
type textarea "Boa tarde. Tenho"
type textarea "x"
type textarea "Boa tarde. [GEOGRAPHIC_DATA]"
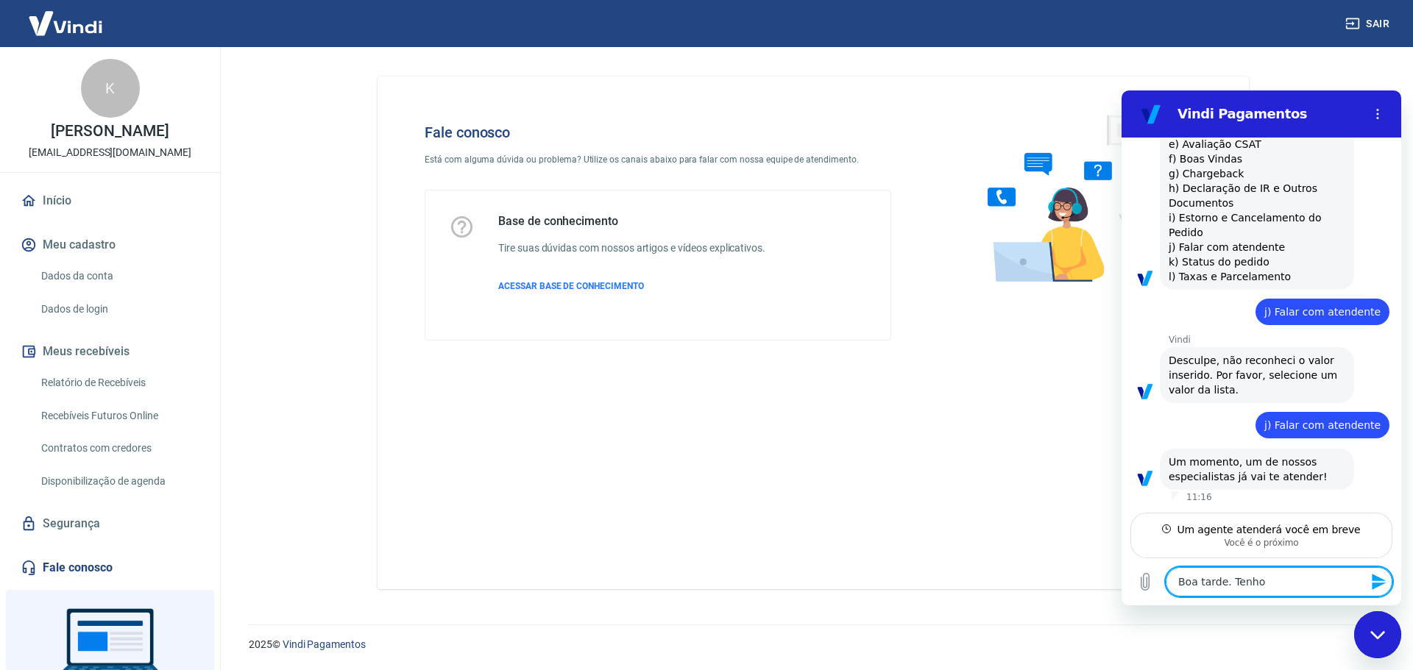
type textarea "x"
type textarea "Boa tarde. Tenho"
type textarea "x"
type textarea "Boa tarde. Tenho"
type textarea "x"
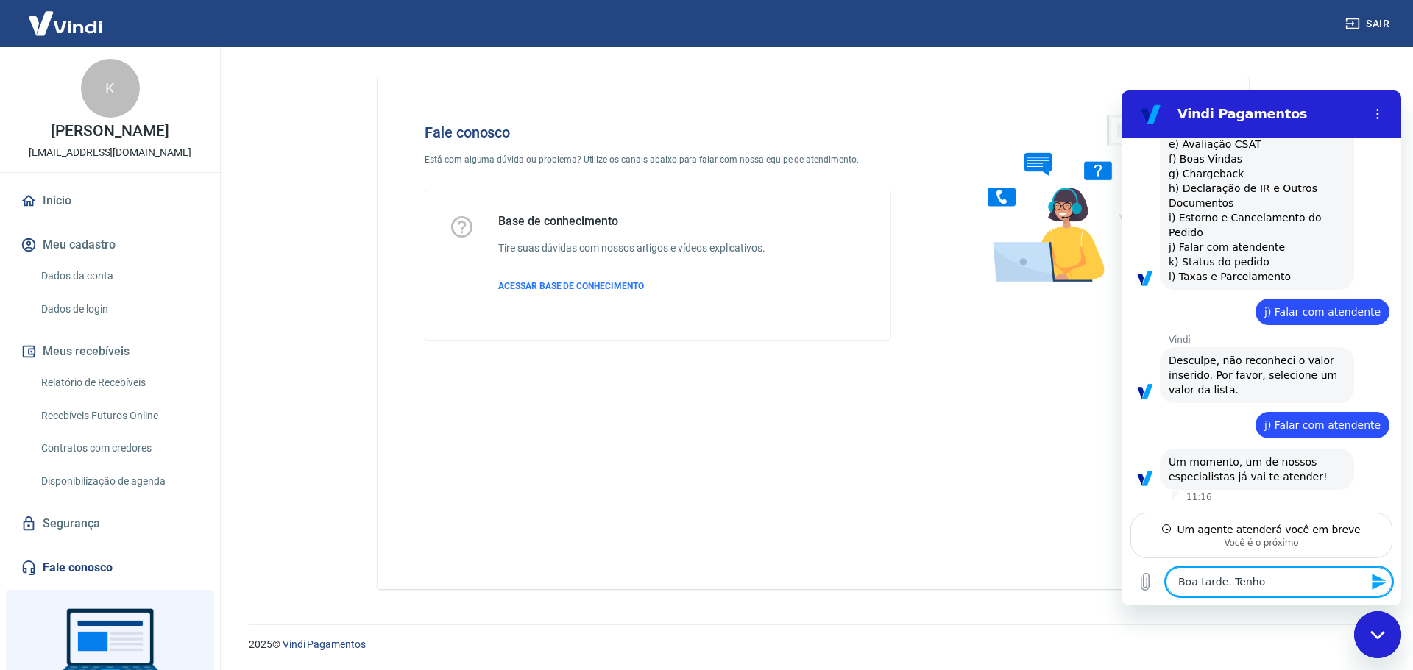
type textarea "Boa tarde. Tenho p"
type textarea "x"
paste textarea "ticket #1692090"
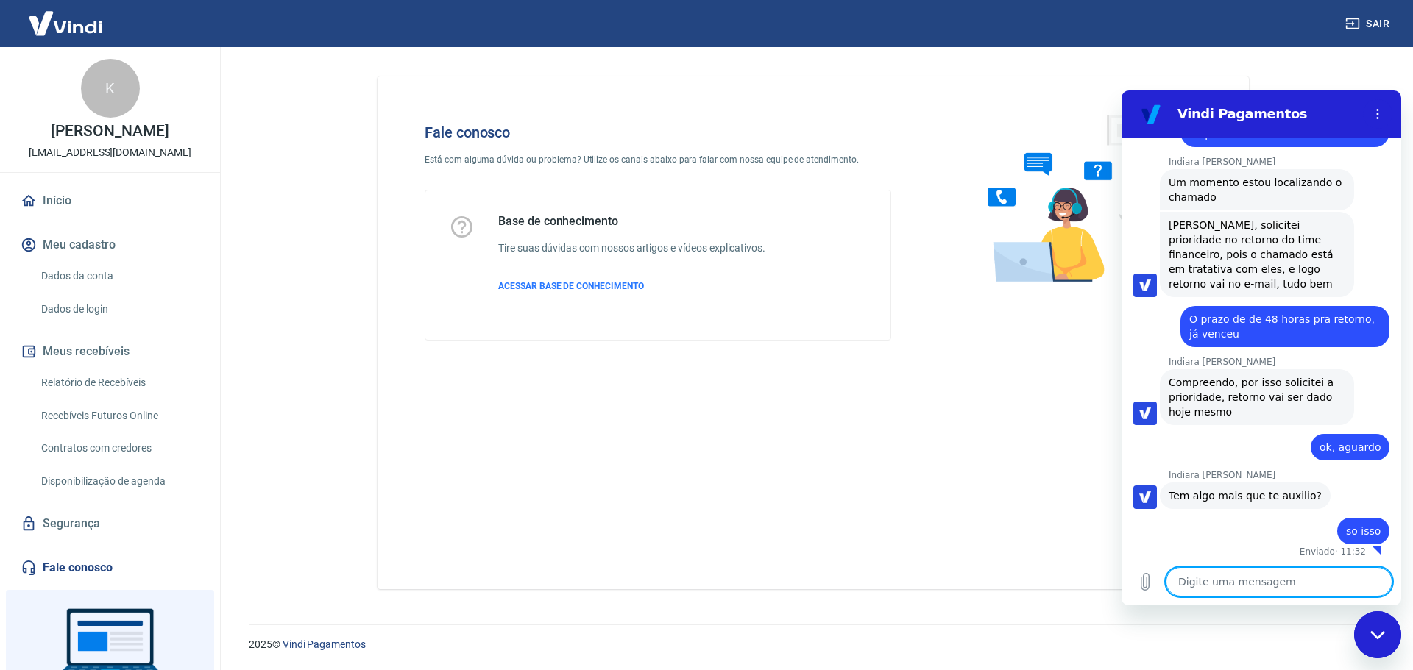
scroll to position [2640, 0]
